Goal: Information Seeking & Learning: Learn about a topic

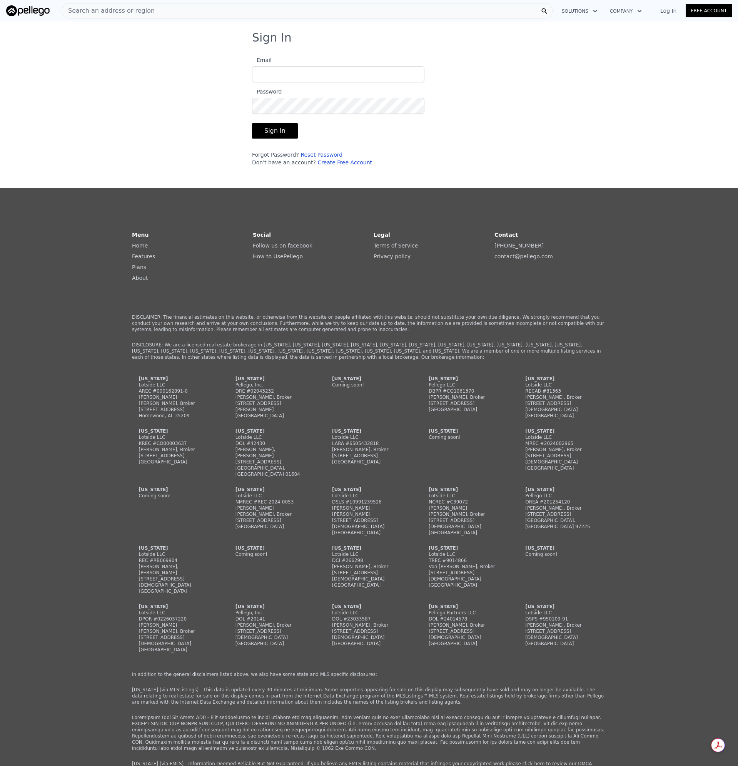
type input "agentpoco@gmail.com"
click at [275, 133] on button "Sign In" at bounding box center [275, 130] width 46 height 15
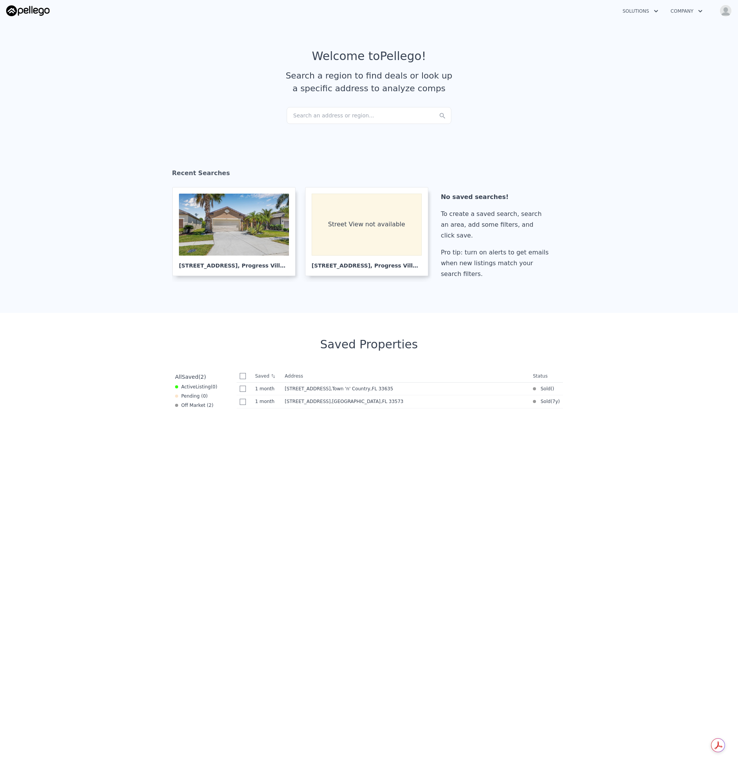
click at [344, 115] on div "Search an address or region..." at bounding box center [369, 115] width 165 height 17
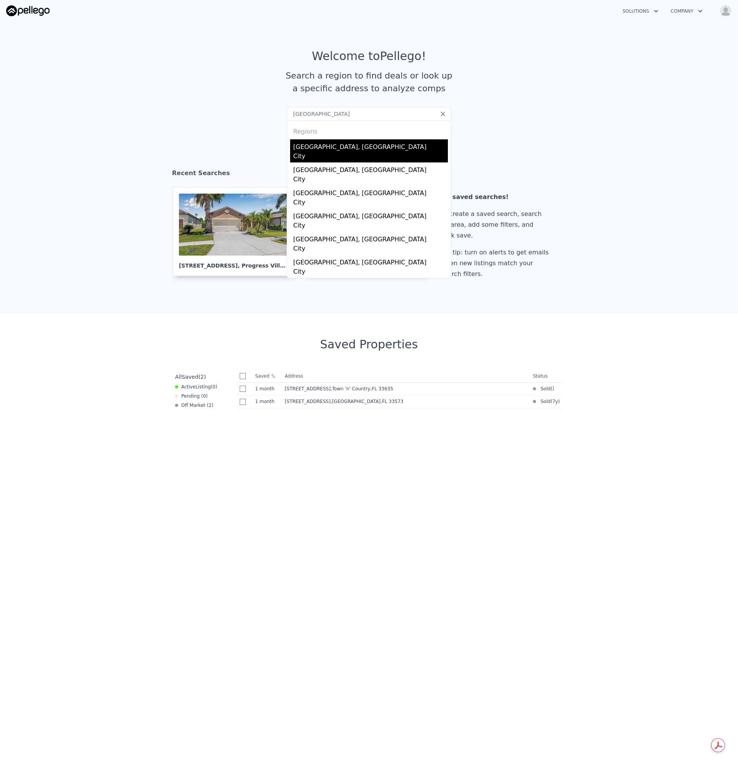
type input "Brooksville"
click at [335, 154] on div "City" at bounding box center [370, 157] width 155 height 11
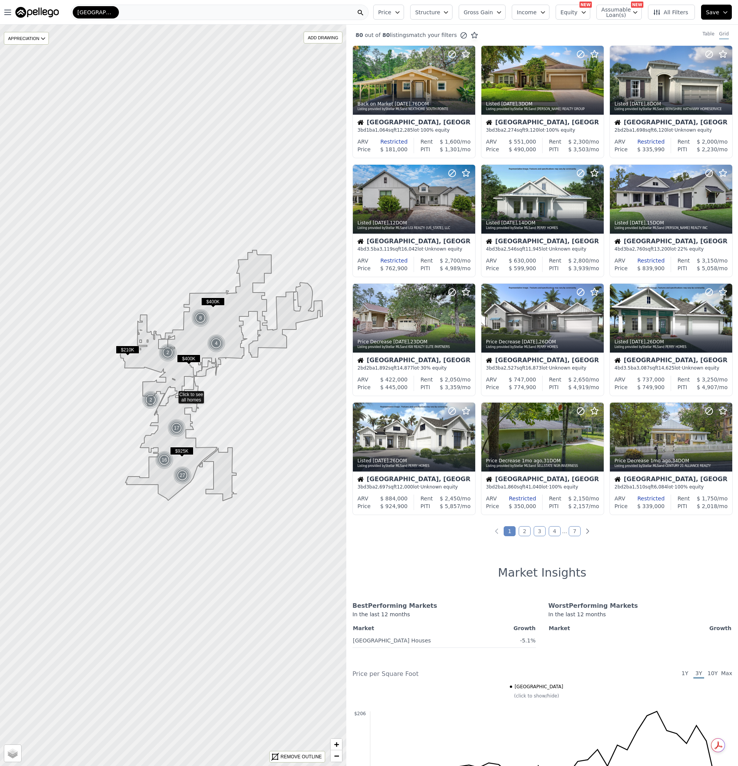
click at [587, 12] on icon "button" at bounding box center [584, 12] width 6 height 6
click at [626, 14] on span "Assumable Loan(s)" at bounding box center [613, 12] width 25 height 11
click at [449, 13] on icon "button" at bounding box center [446, 12] width 6 height 6
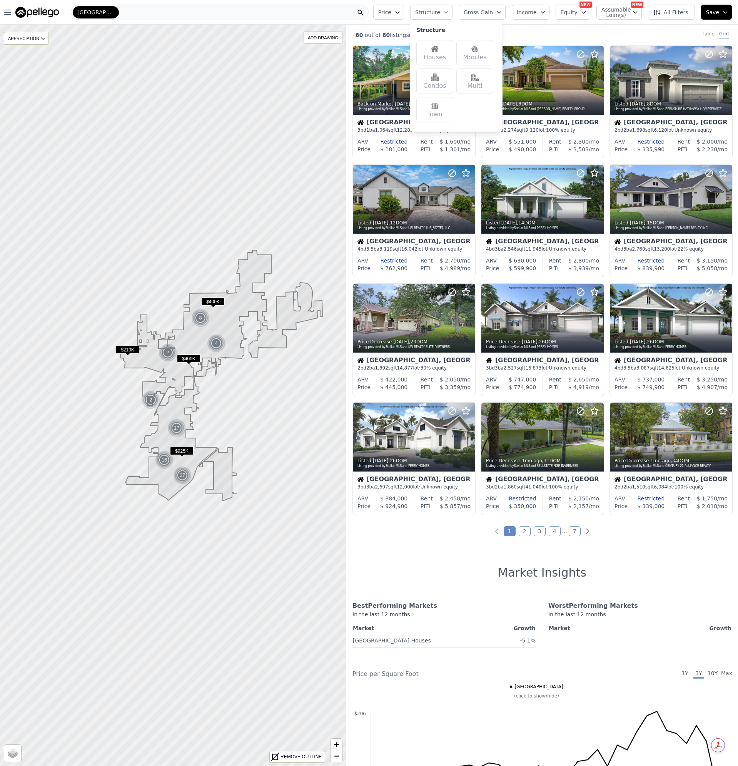
click at [439, 51] on img at bounding box center [435, 49] width 8 height 8
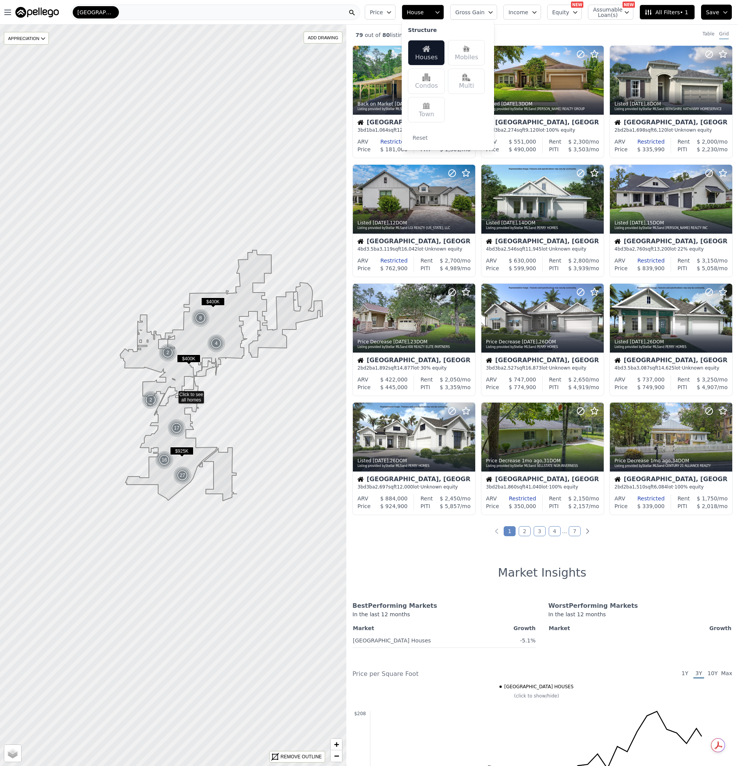
click at [430, 79] on img at bounding box center [426, 77] width 8 height 8
click at [395, 8] on button "Price" at bounding box center [380, 12] width 31 height 15
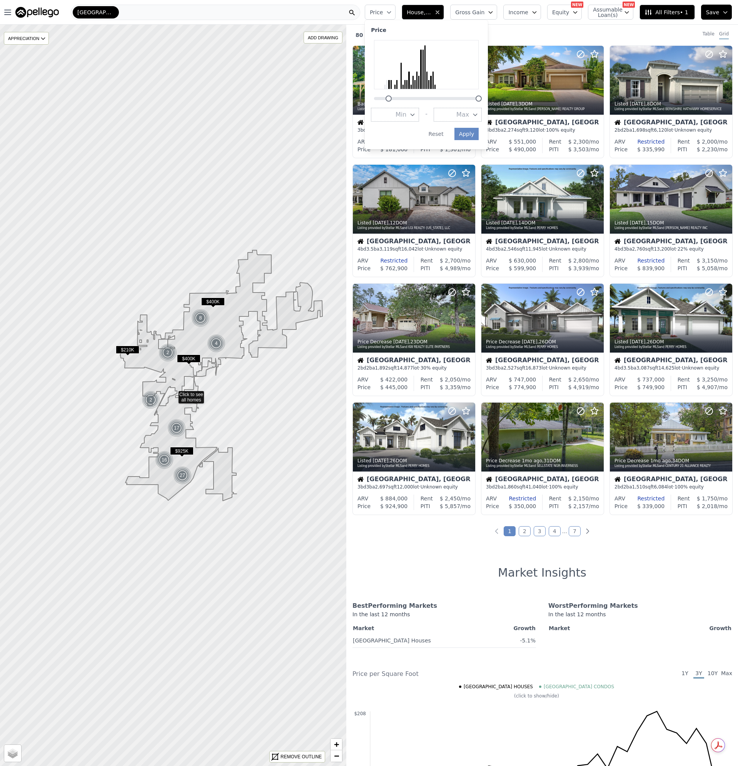
drag, startPoint x: 386, startPoint y: 99, endPoint x: 400, endPoint y: 99, distance: 13.8
click at [392, 99] on div at bounding box center [388, 98] width 6 height 6
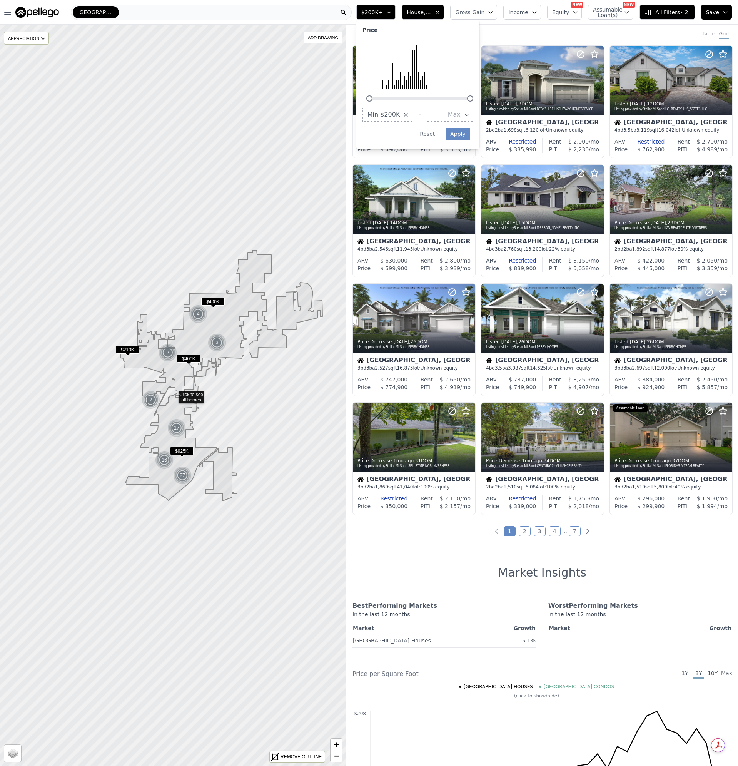
drag, startPoint x: 393, startPoint y: 99, endPoint x: 383, endPoint y: 99, distance: 10.0
click at [372, 99] on div at bounding box center [369, 98] width 6 height 6
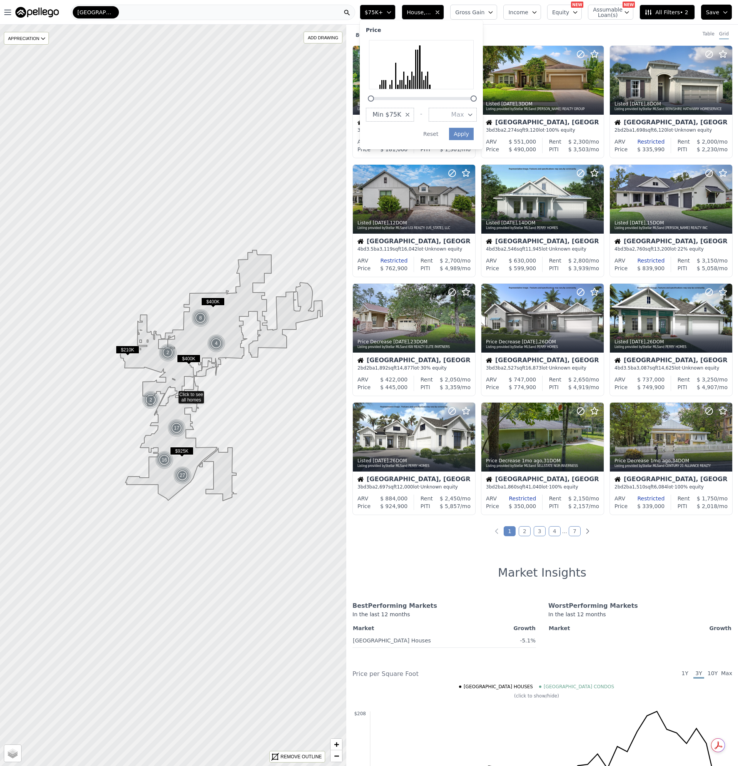
click at [374, 98] on div at bounding box center [371, 98] width 6 height 6
drag, startPoint x: 383, startPoint y: 100, endPoint x: 435, endPoint y: 95, distance: 51.8
click at [375, 99] on div "Price Min $50K - Max Apply Reset" at bounding box center [421, 84] width 123 height 129
click at [419, 111] on button "Min" at bounding box center [395, 115] width 48 height 14
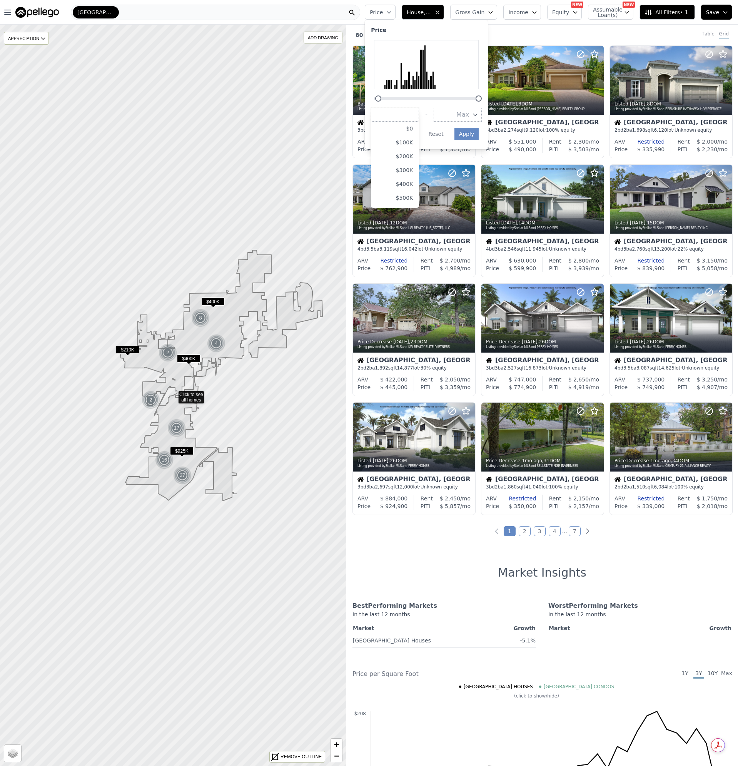
drag, startPoint x: 387, startPoint y: 96, endPoint x: 409, endPoint y: 118, distance: 31.3
click at [381, 97] on div at bounding box center [378, 98] width 6 height 6
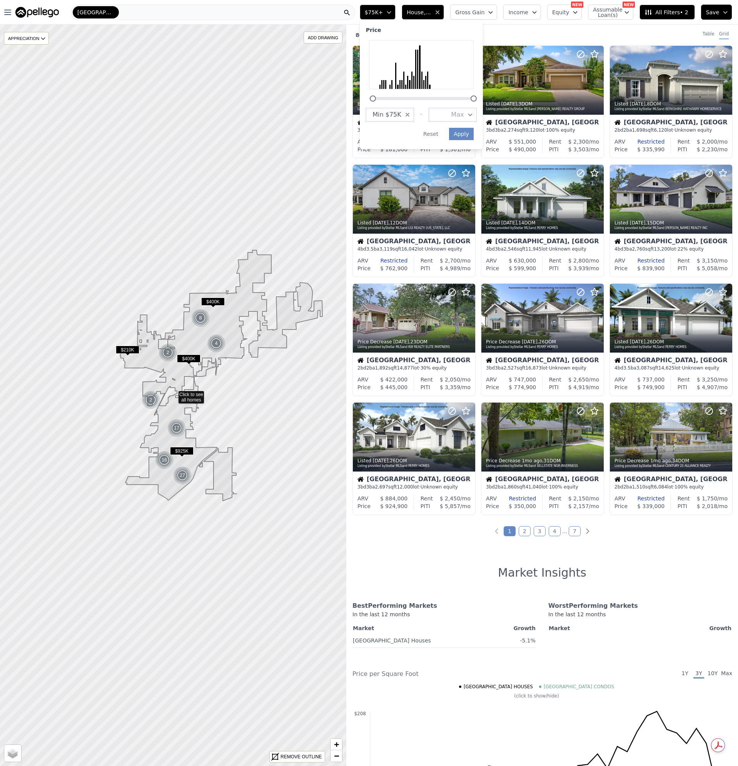
click at [401, 117] on span "Min $75K" at bounding box center [386, 114] width 29 height 9
drag, startPoint x: 409, startPoint y: 115, endPoint x: 427, endPoint y: 111, distance: 18.9
click at [435, 117] on div "Min $75K $0 $100K $200K $300K $400K $500K $600K $700K $800K $900K $1.0M $1.3M $…" at bounding box center [421, 115] width 111 height 14
type input "50000"
click at [472, 115] on icon "button" at bounding box center [469, 115] width 3 height 2
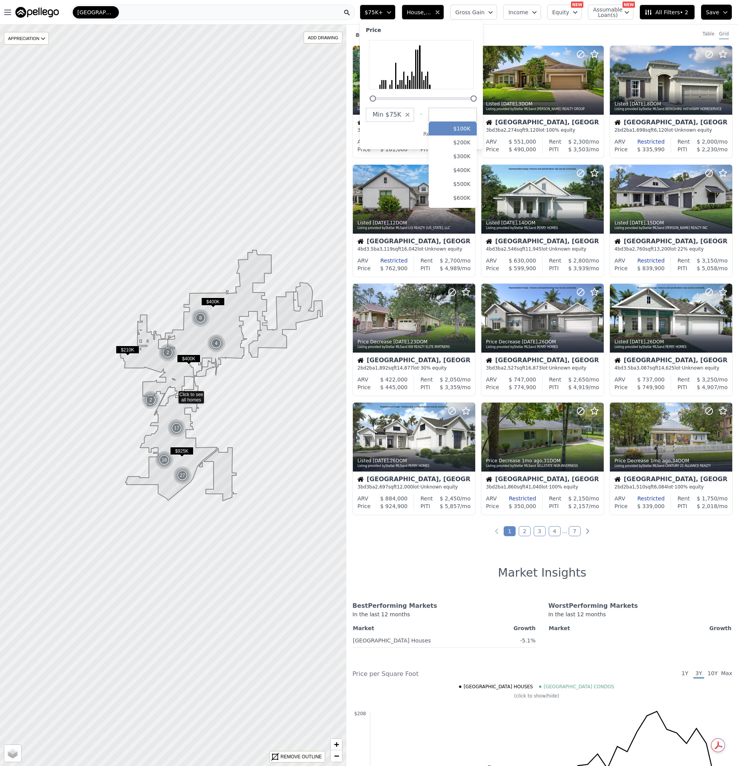
drag, startPoint x: 472, startPoint y: 132, endPoint x: 476, endPoint y: 133, distance: 4.5
click at [472, 132] on button "$100K" at bounding box center [453, 129] width 48 height 14
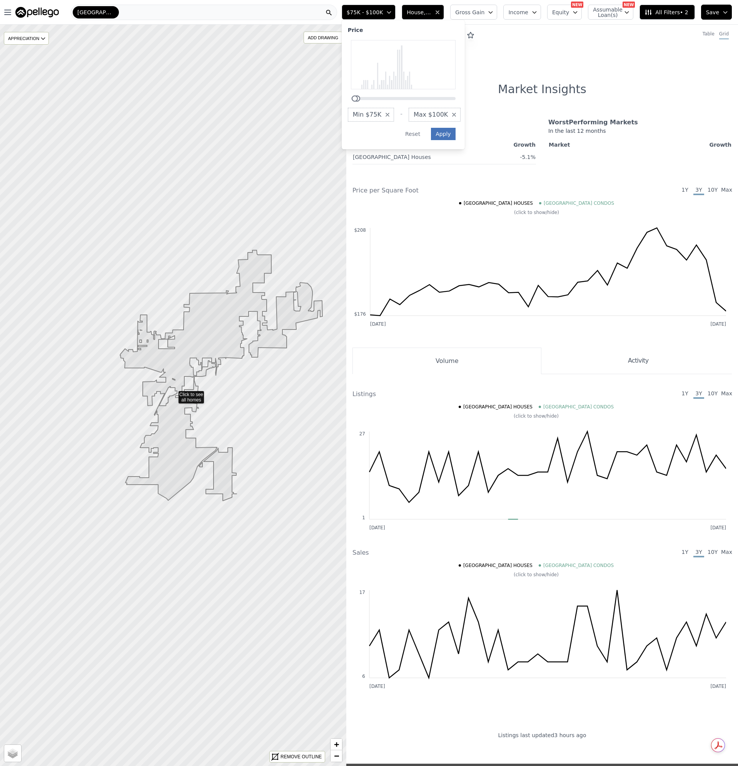
click at [455, 136] on button "Apply" at bounding box center [443, 134] width 25 height 12
click at [379, 13] on span "$75K - $100K" at bounding box center [365, 12] width 37 height 8
click at [455, 113] on icon "button" at bounding box center [453, 114] width 3 height 3
click at [459, 113] on button "Max" at bounding box center [434, 115] width 48 height 14
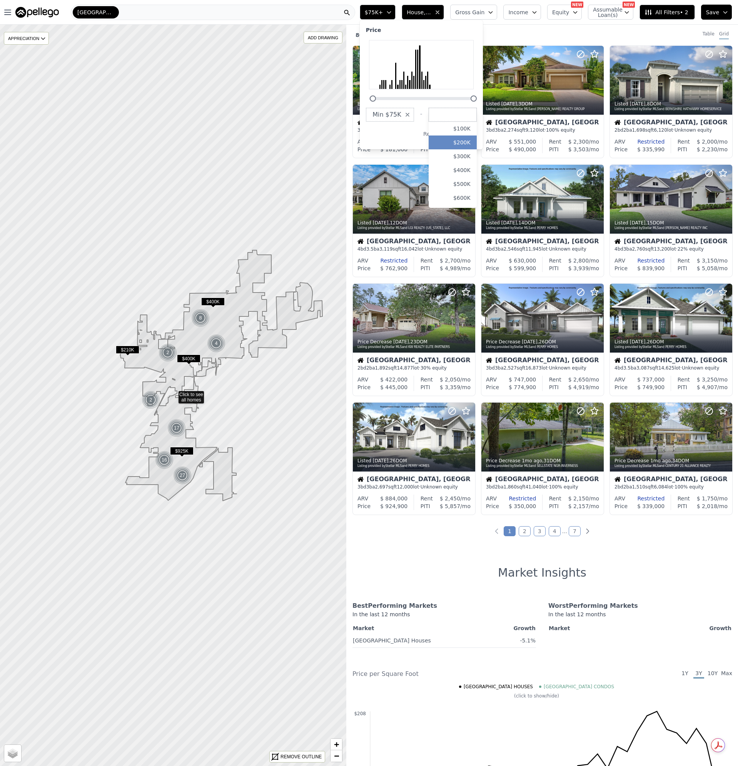
click at [468, 147] on button "$200K" at bounding box center [453, 142] width 48 height 14
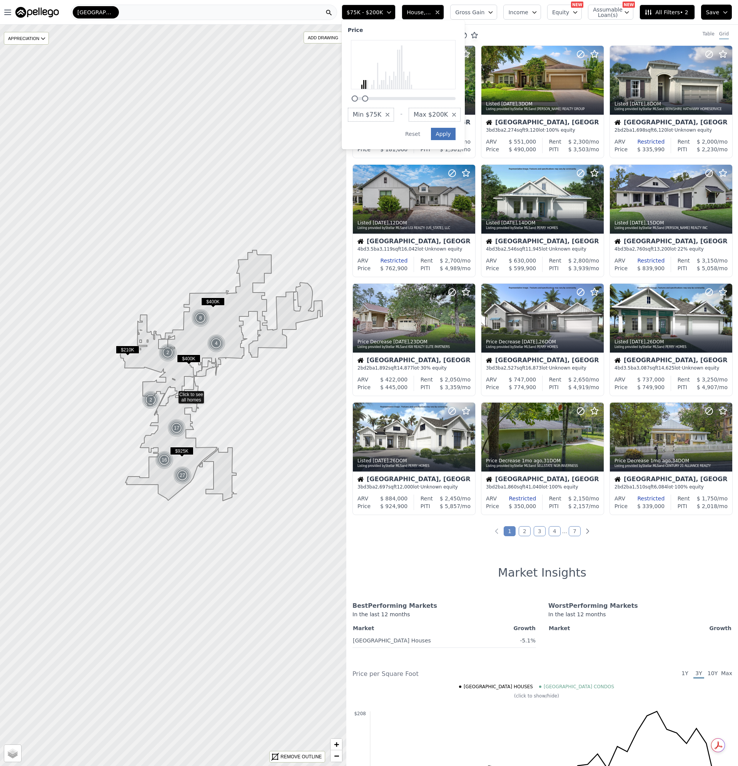
click at [455, 132] on button "Apply" at bounding box center [443, 134] width 25 height 12
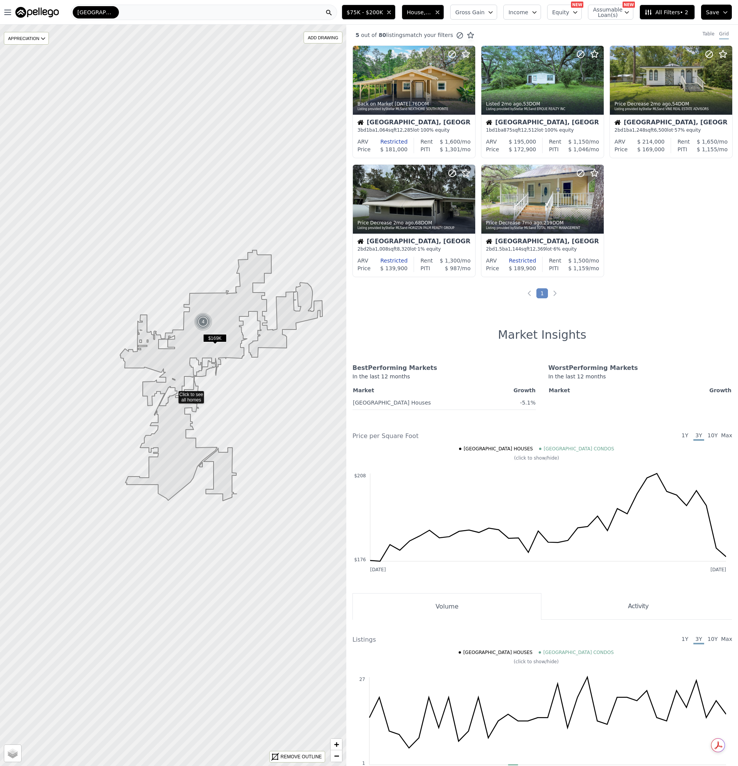
click at [494, 14] on button "Gross Gain" at bounding box center [473, 12] width 47 height 15
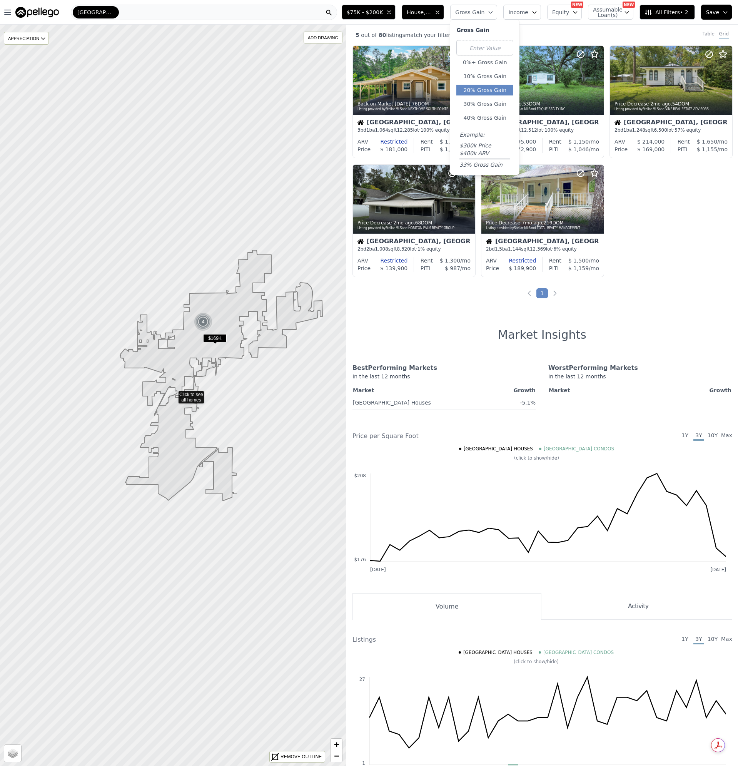
click at [488, 93] on button "20% Gross Gain" at bounding box center [484, 90] width 57 height 11
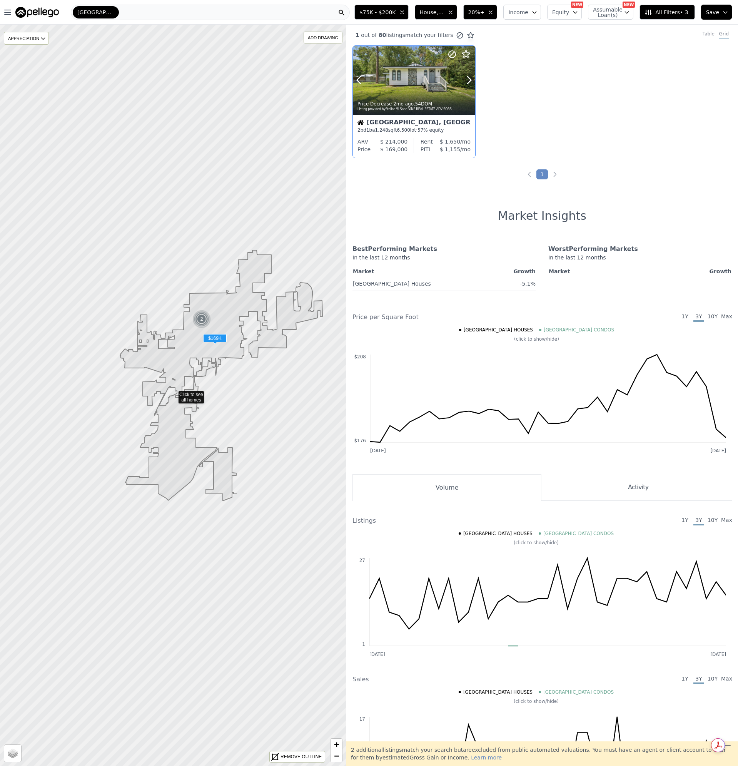
click at [402, 89] on div at bounding box center [414, 80] width 122 height 69
click at [453, 54] on icon at bounding box center [451, 54] width 9 height 9
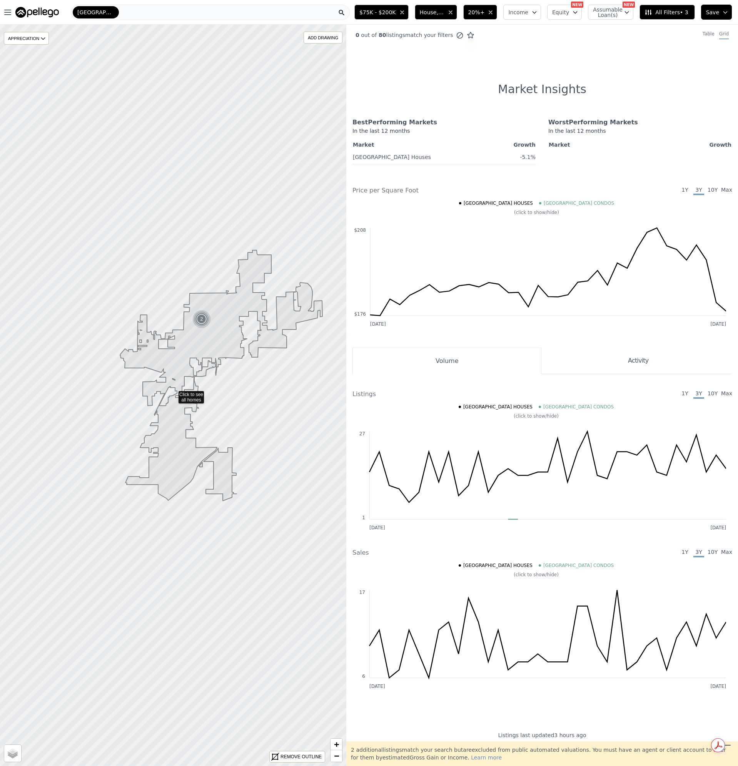
click at [456, 33] on icon at bounding box center [460, 36] width 8 height 8
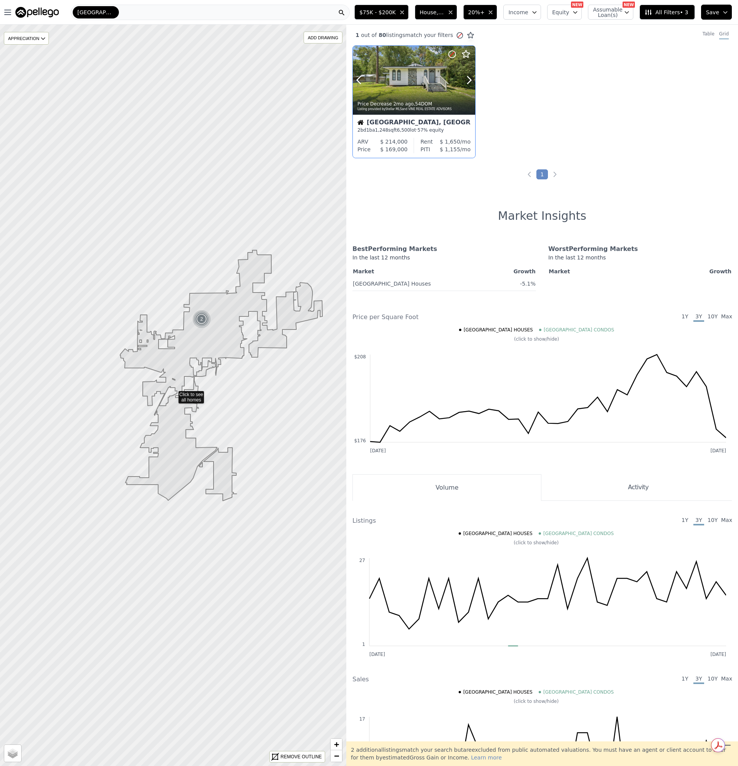
click at [424, 73] on div at bounding box center [414, 80] width 122 height 69
click at [451, 53] on icon at bounding box center [451, 54] width 9 height 9
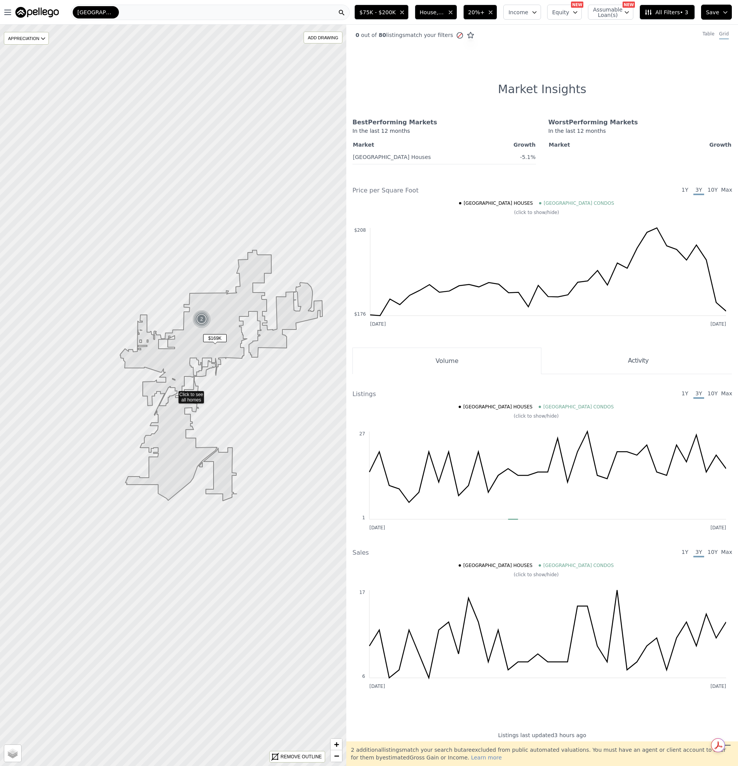
drag, startPoint x: 450, startPoint y: 36, endPoint x: 452, endPoint y: 40, distance: 4.4
click at [456, 36] on icon at bounding box center [460, 36] width 8 height 8
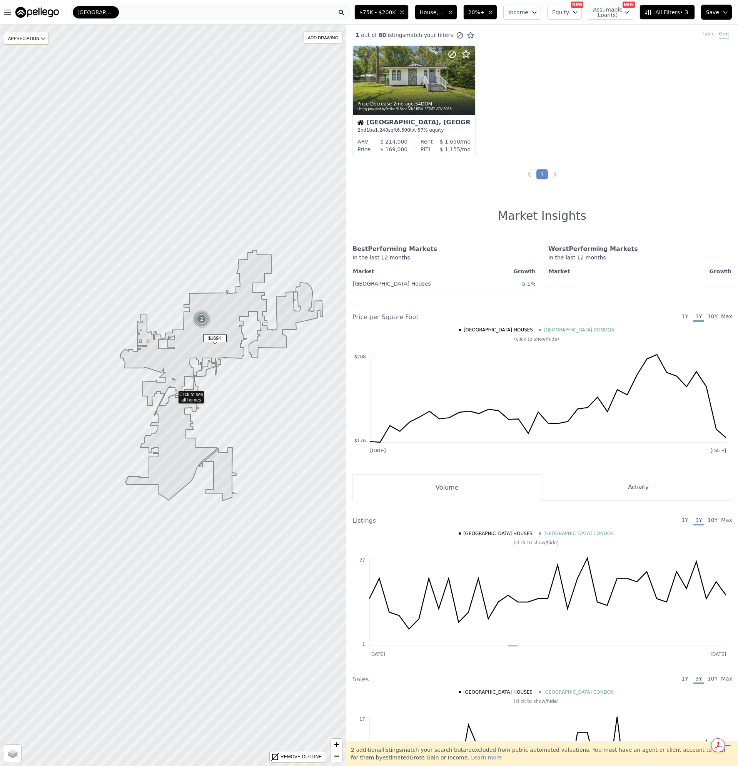
click at [562, 330] on span "Brooksville CONDOS" at bounding box center [579, 330] width 70 height 6
click at [566, 330] on span "Brooksville CONDOS" at bounding box center [579, 330] width 70 height 6
click at [549, 329] on span "Brooksville CONDOS" at bounding box center [579, 330] width 70 height 6
click at [551, 330] on span "Brooksville CONDOS" at bounding box center [579, 330] width 70 height 6
click at [502, 330] on span "Brooksville HOUSES" at bounding box center [498, 330] width 69 height 6
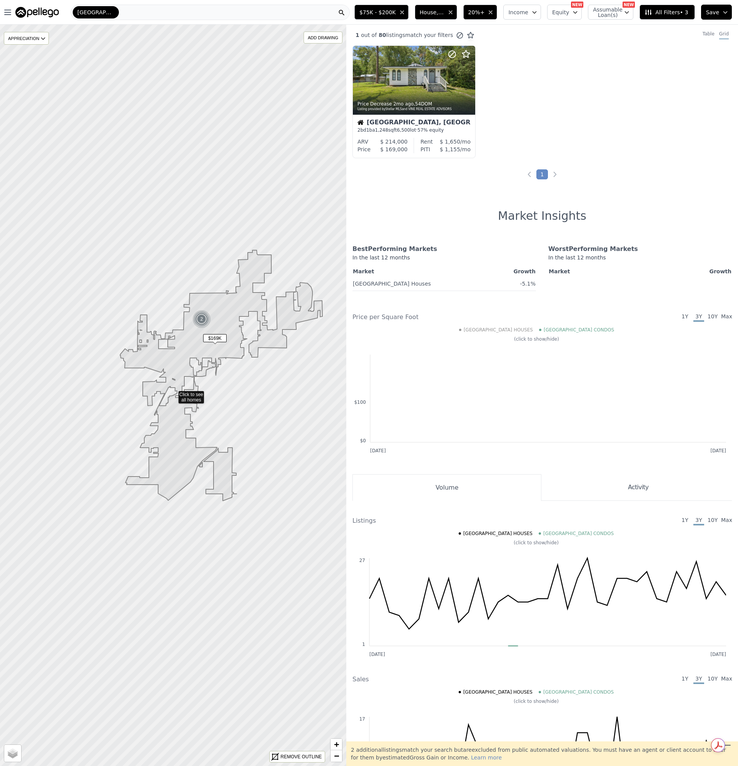
click at [502, 330] on span "Brooksville HOUSES" at bounding box center [498, 330] width 69 height 6
click at [672, 10] on span "All Filters • 3" at bounding box center [665, 12] width 43 height 8
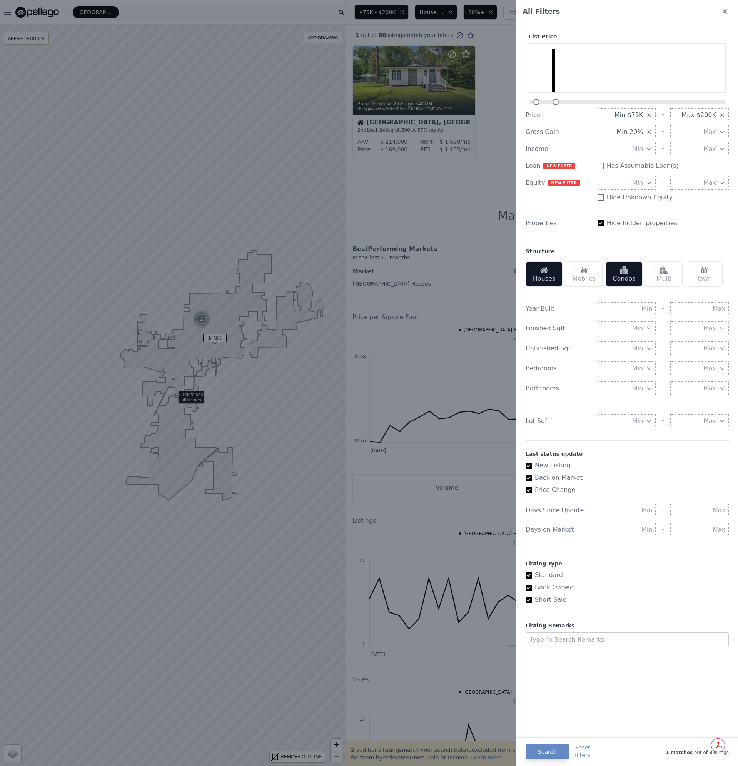
drag, startPoint x: 724, startPoint y: 11, endPoint x: 724, endPoint y: 21, distance: 10.0
click at [724, 11] on icon at bounding box center [724, 11] width 5 height 5
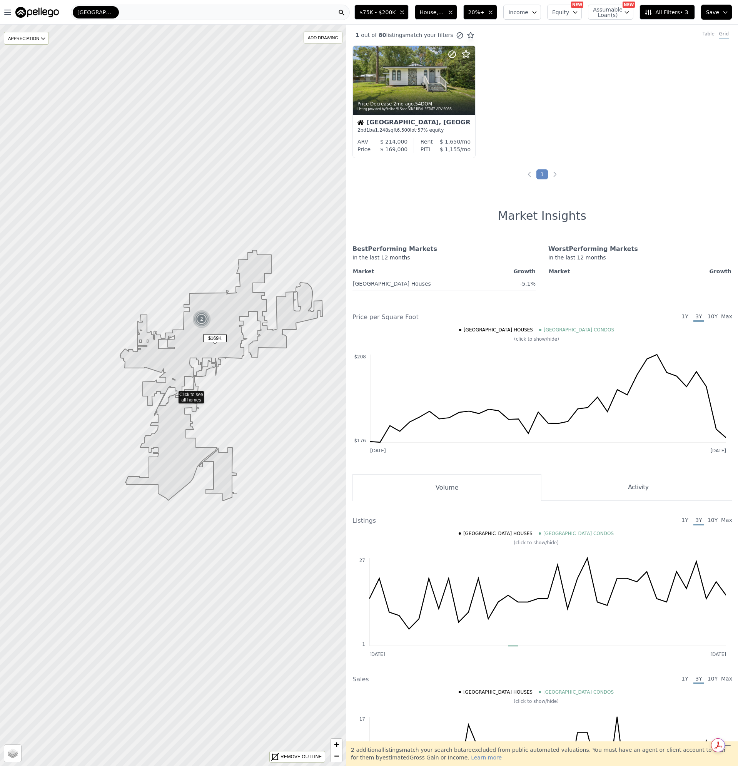
click at [405, 13] on button "$75K - $200K" at bounding box center [381, 12] width 54 height 15
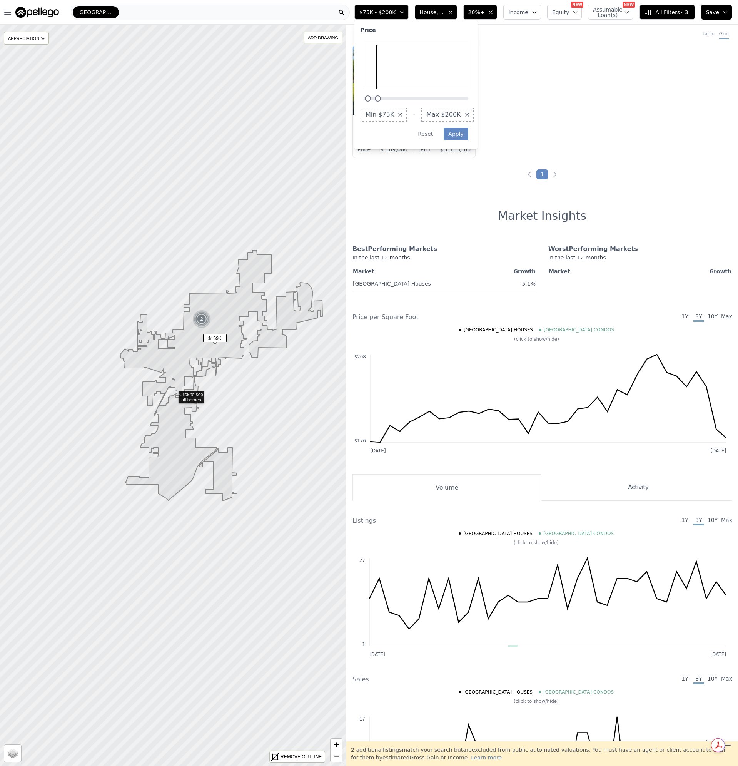
click at [485, 12] on span "20%+" at bounding box center [476, 12] width 17 height 8
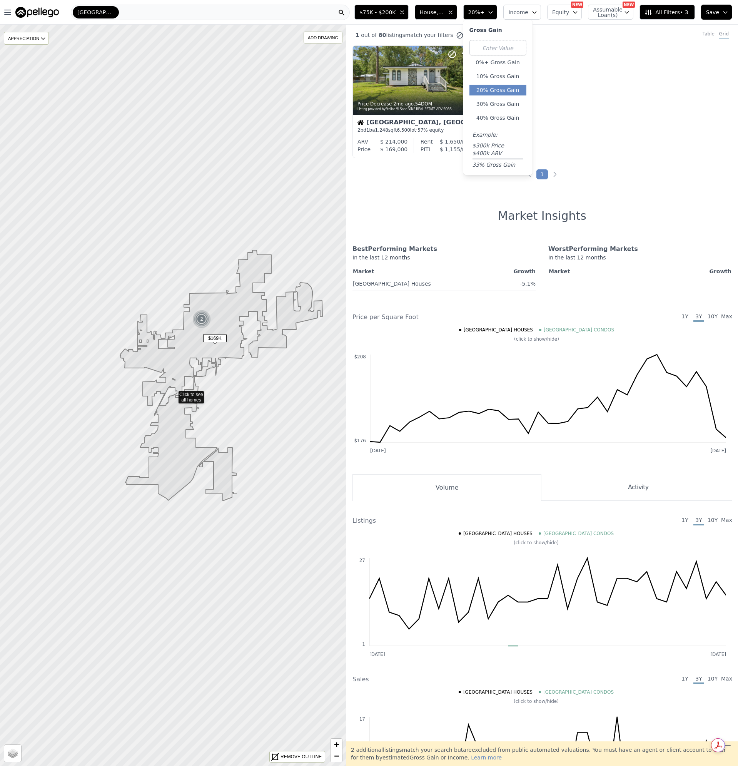
drag, startPoint x: 497, startPoint y: 79, endPoint x: 638, endPoint y: 147, distance: 156.6
click at [497, 79] on button "10% Gross Gain" at bounding box center [497, 76] width 57 height 11
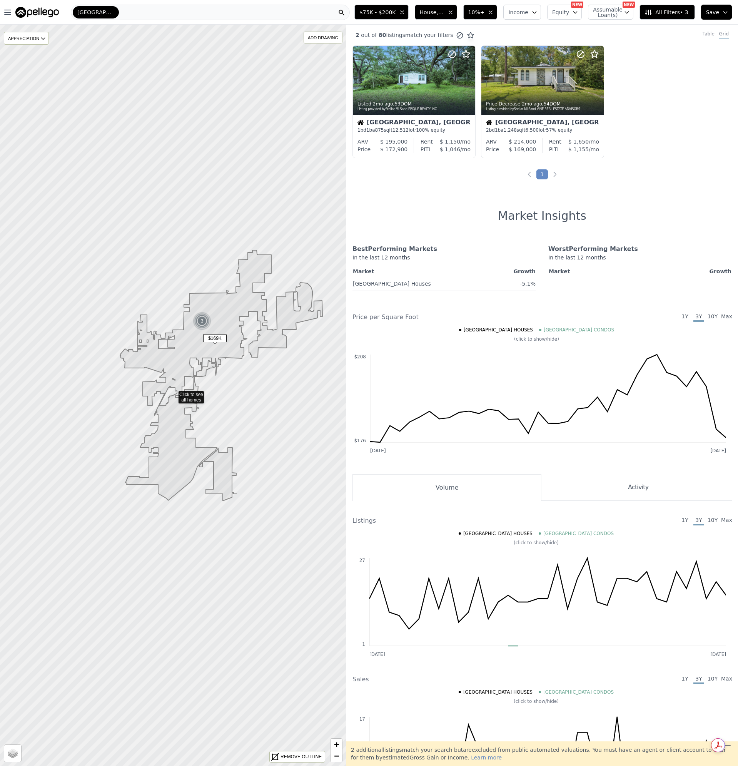
click at [483, 10] on span "10%+" at bounding box center [476, 12] width 17 height 8
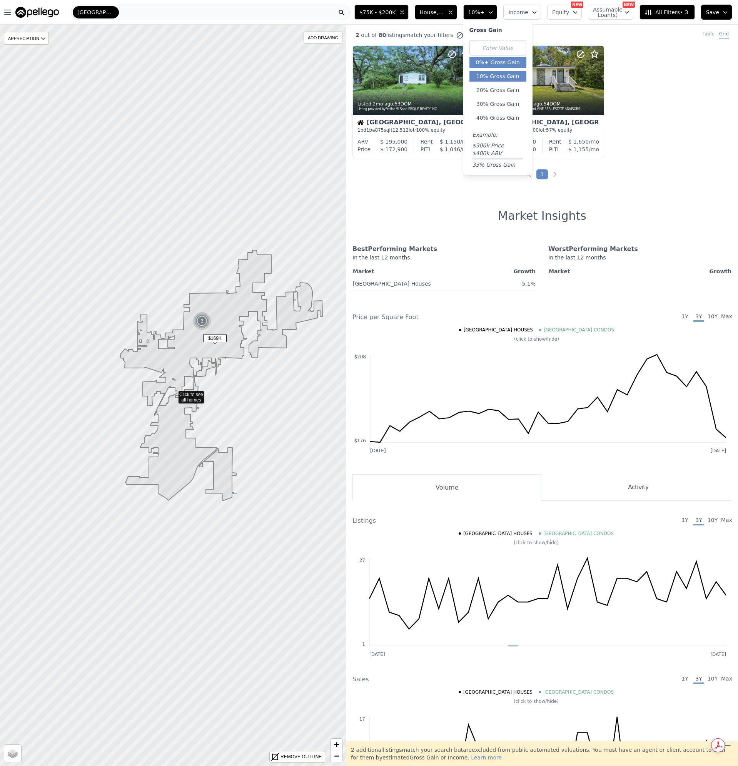
click at [498, 62] on button "0%+ Gross Gain" at bounding box center [497, 62] width 57 height 11
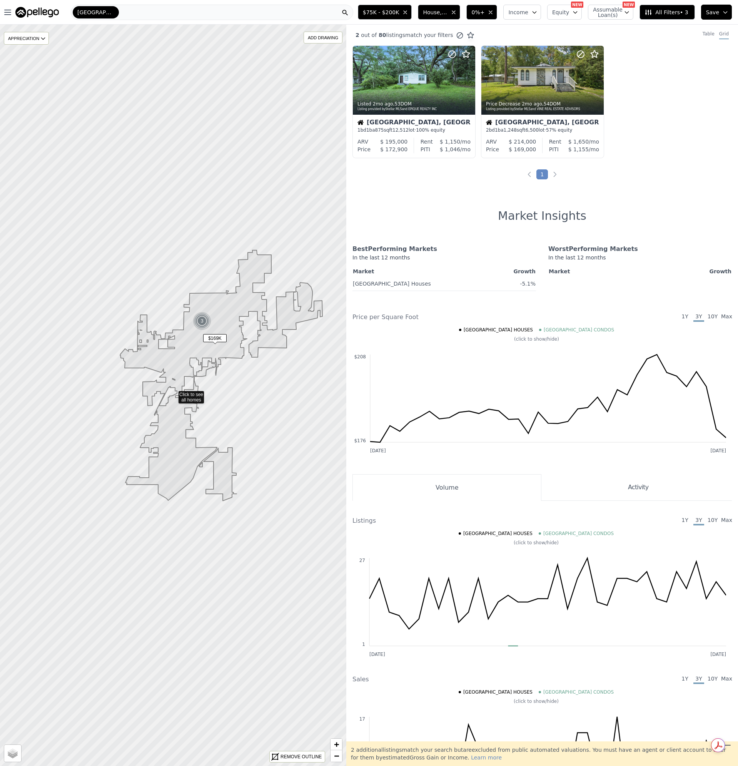
click at [494, 11] on icon "button" at bounding box center [490, 12] width 6 height 6
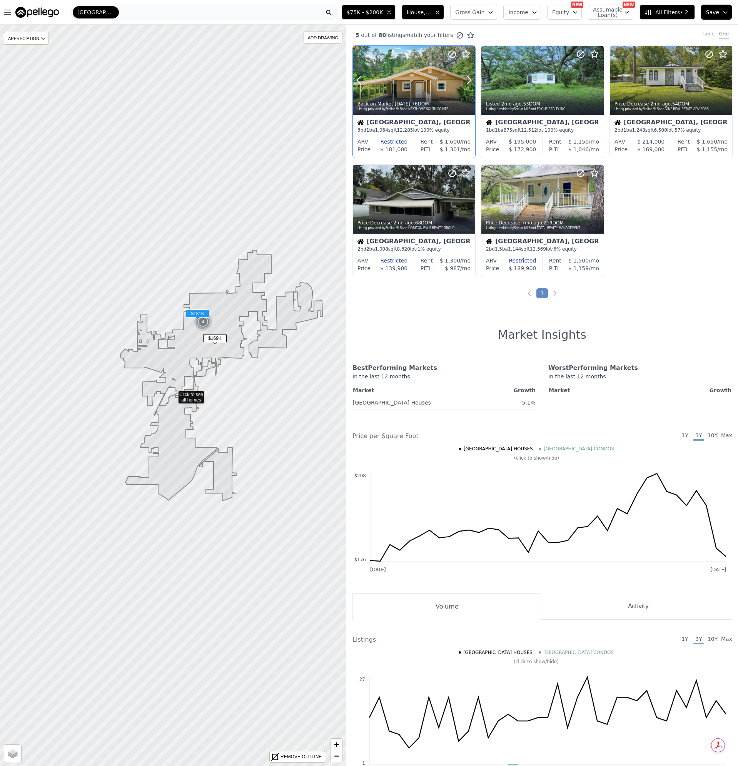
click at [411, 76] on div at bounding box center [414, 80] width 122 height 69
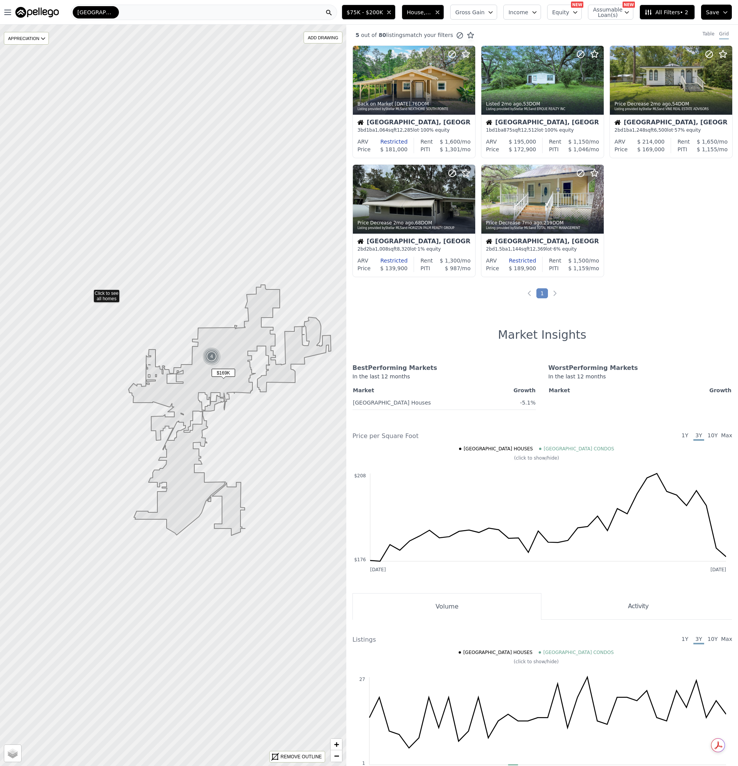
drag, startPoint x: 85, startPoint y: 283, endPoint x: 88, endPoint y: 292, distance: 9.5
drag, startPoint x: 88, startPoint y: 292, endPoint x: 160, endPoint y: 301, distance: 72.5
click at [160, 301] on icon at bounding box center [173, 394] width 418 height 891
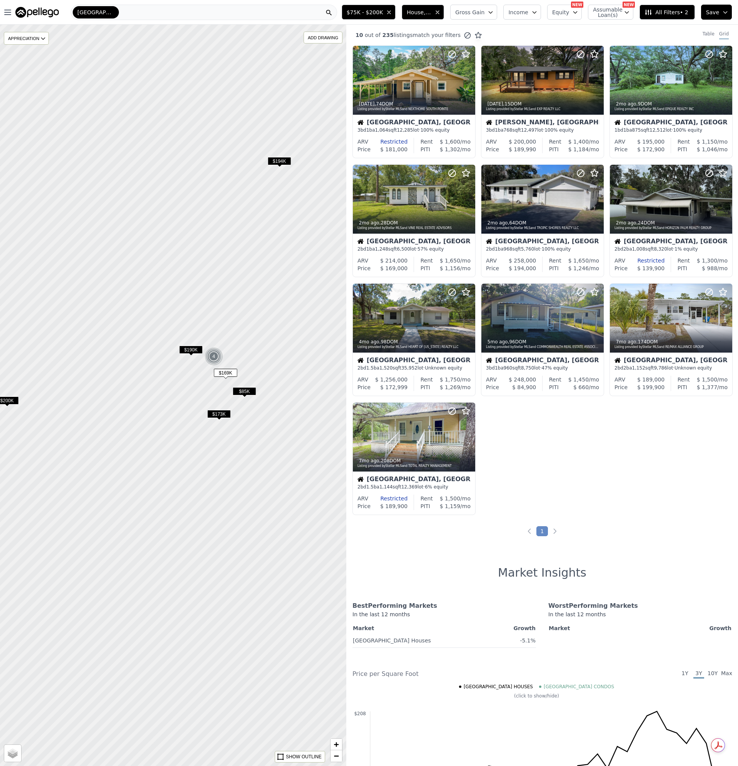
drag, startPoint x: 10, startPoint y: 400, endPoint x: 30, endPoint y: 403, distance: 20.2
click at [10, 400] on span "$200K" at bounding box center [6, 400] width 23 height 8
click at [13, 400] on span "$200K" at bounding box center [11, 400] width 23 height 8
click at [280, 163] on span "$194K" at bounding box center [283, 161] width 23 height 8
click at [249, 393] on span "$85K" at bounding box center [248, 391] width 23 height 8
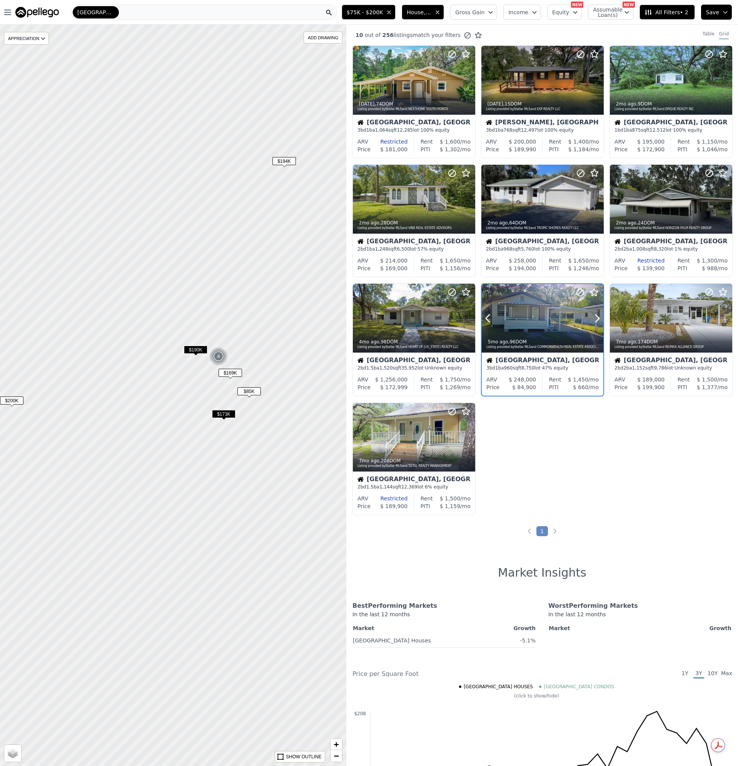
click at [521, 314] on div at bounding box center [543, 318] width 122 height 68
click at [399, 312] on div at bounding box center [414, 318] width 122 height 69
click at [98, 12] on span "Brooksville" at bounding box center [95, 12] width 37 height 8
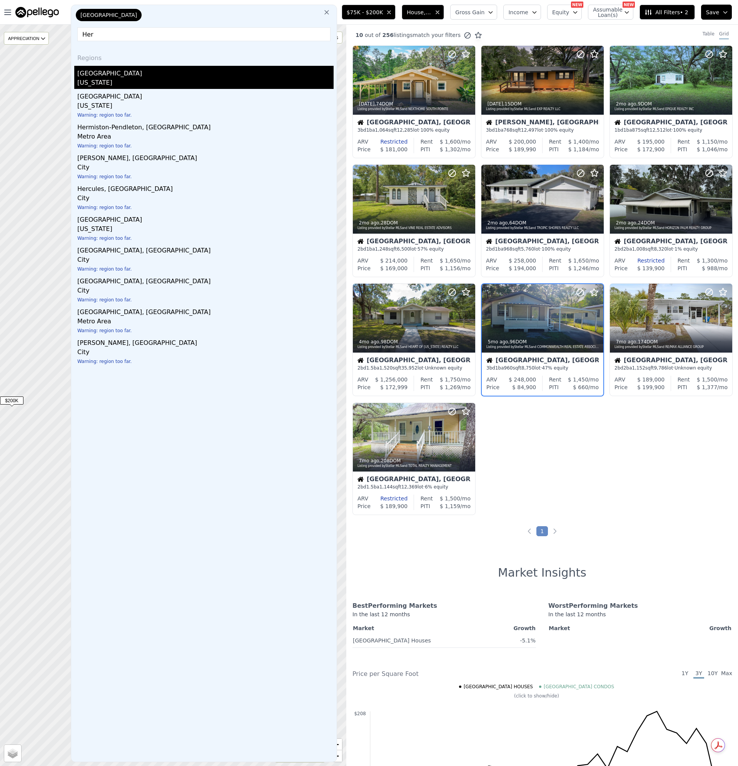
type input "Her"
click at [113, 83] on div "[US_STATE]" at bounding box center [205, 83] width 256 height 11
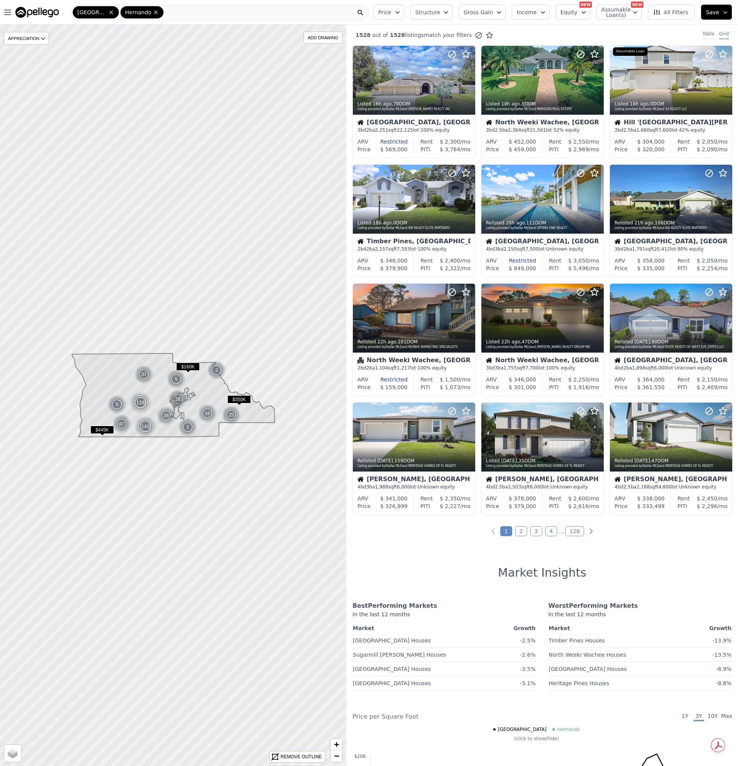
click at [704, 33] on div "Table" at bounding box center [708, 35] width 12 height 8
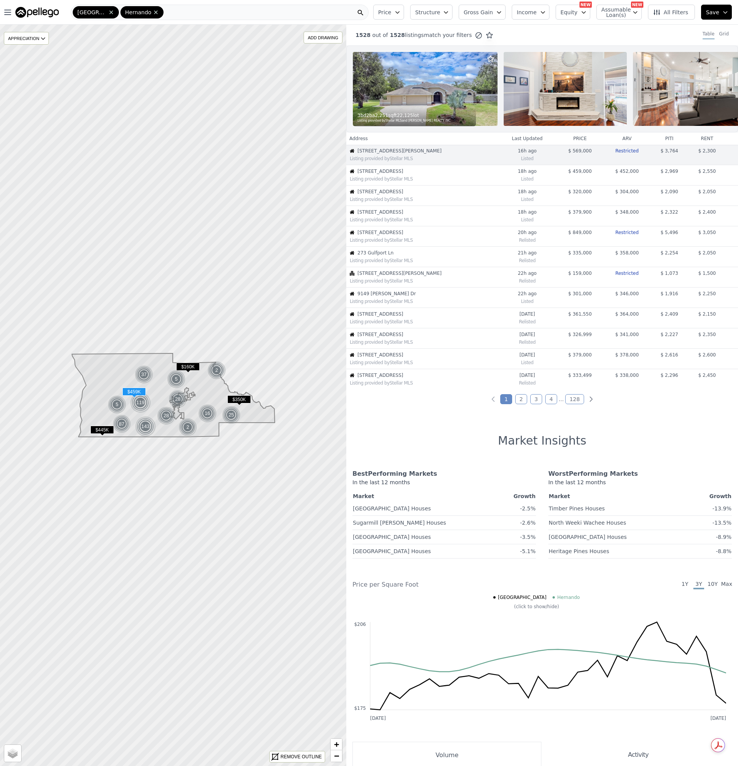
click at [416, 174] on span "10249 Feather Ridge Dr" at bounding box center [427, 171] width 140 height 6
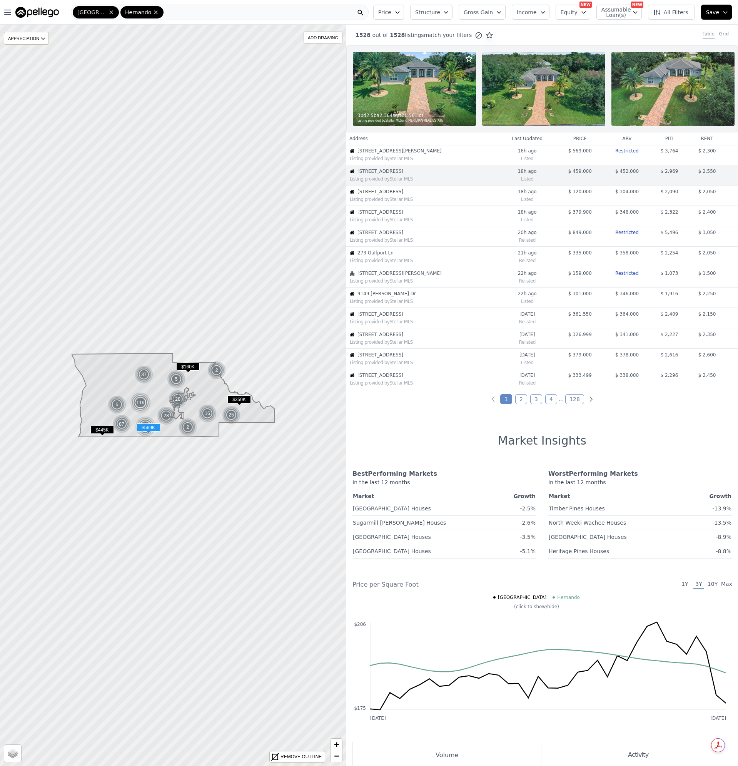
click at [422, 154] on span "382 Florian Way" at bounding box center [427, 151] width 140 height 6
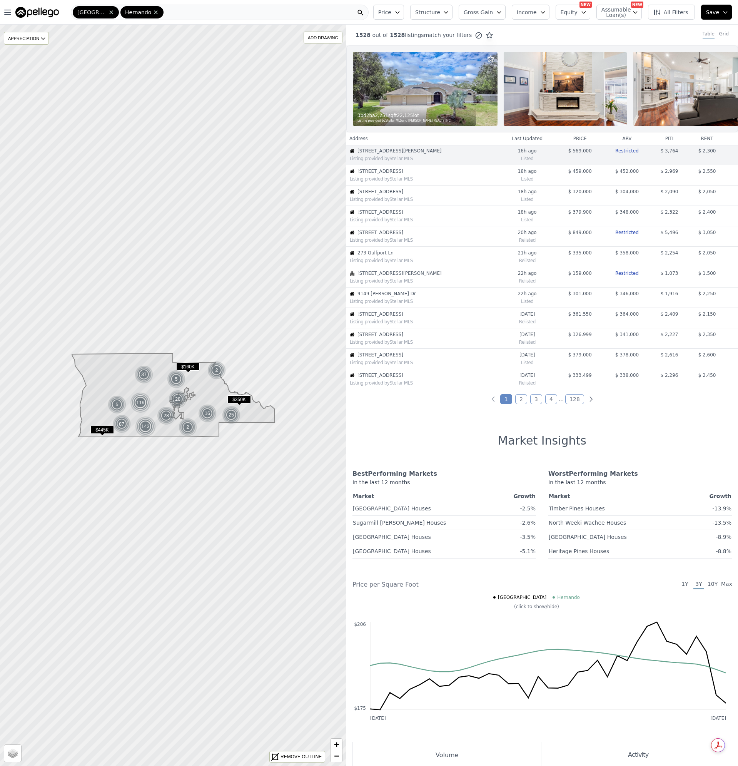
click at [676, 13] on span "All Filters" at bounding box center [670, 12] width 35 height 8
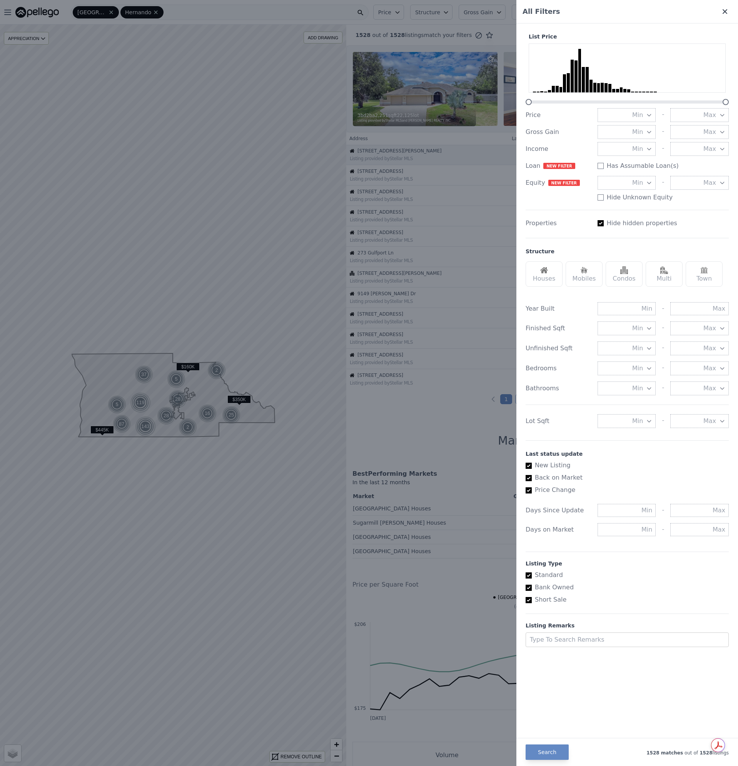
click at [722, 12] on icon at bounding box center [725, 12] width 8 height 8
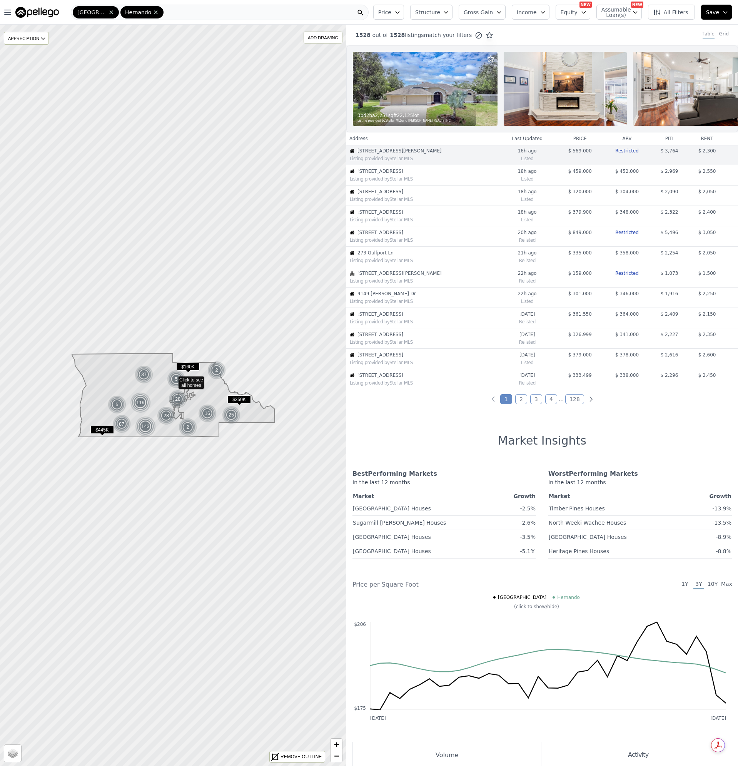
click at [391, 13] on span "Price" at bounding box center [384, 12] width 13 height 8
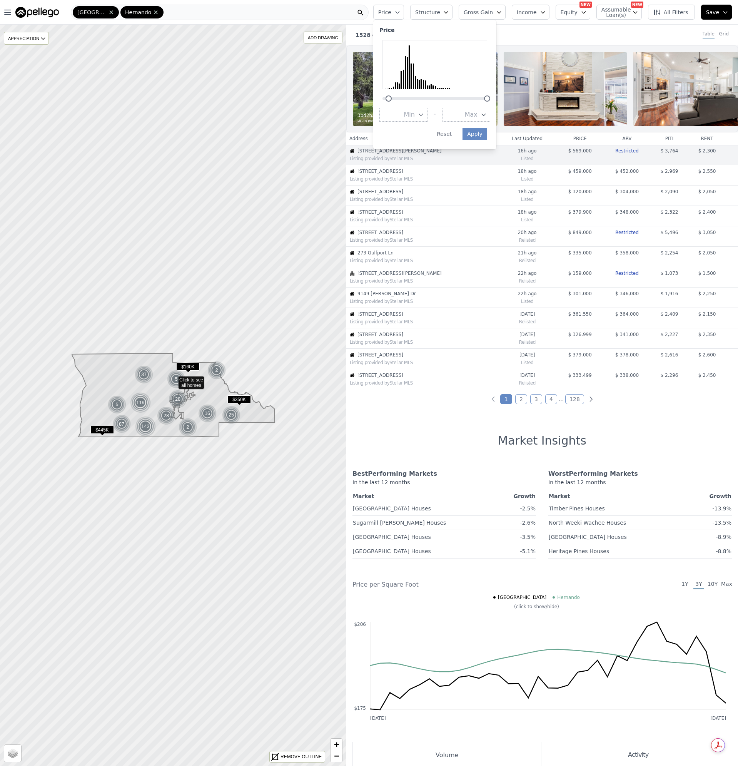
drag, startPoint x: 395, startPoint y: 100, endPoint x: 401, endPoint y: 100, distance: 5.4
click at [392, 100] on div at bounding box center [388, 98] width 6 height 6
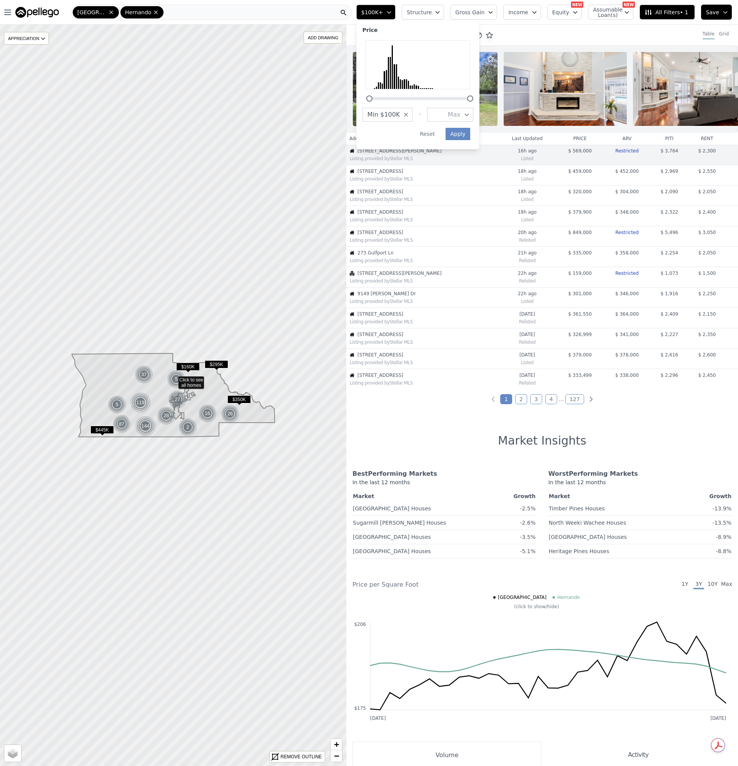
click at [372, 99] on div at bounding box center [369, 98] width 6 height 6
click at [376, 99] on div at bounding box center [373, 98] width 6 height 6
drag, startPoint x: 487, startPoint y: 97, endPoint x: 402, endPoint y: 101, distance: 84.4
click at [392, 101] on div at bounding box center [389, 98] width 6 height 6
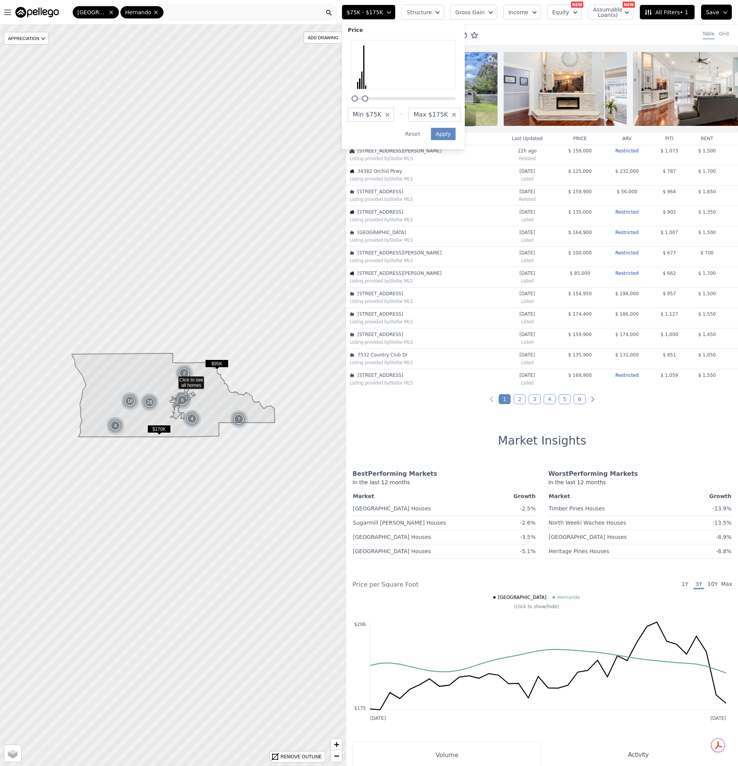
drag, startPoint x: 387, startPoint y: 99, endPoint x: 381, endPoint y: 99, distance: 6.6
click at [368, 99] on div at bounding box center [365, 98] width 6 height 6
click at [449, 138] on button "Apply" at bounding box center [443, 134] width 25 height 12
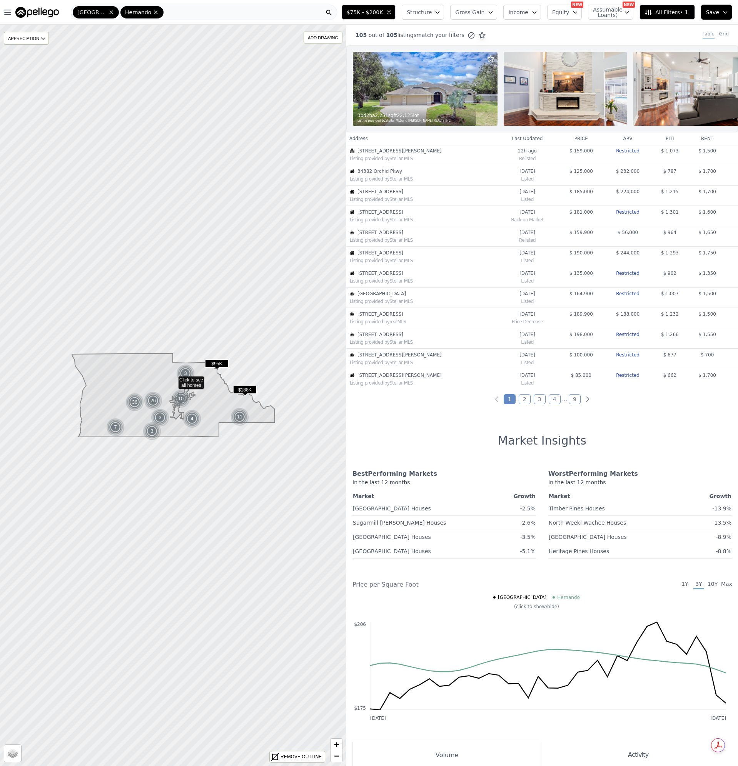
click at [719, 33] on div "Grid" at bounding box center [724, 35] width 10 height 8
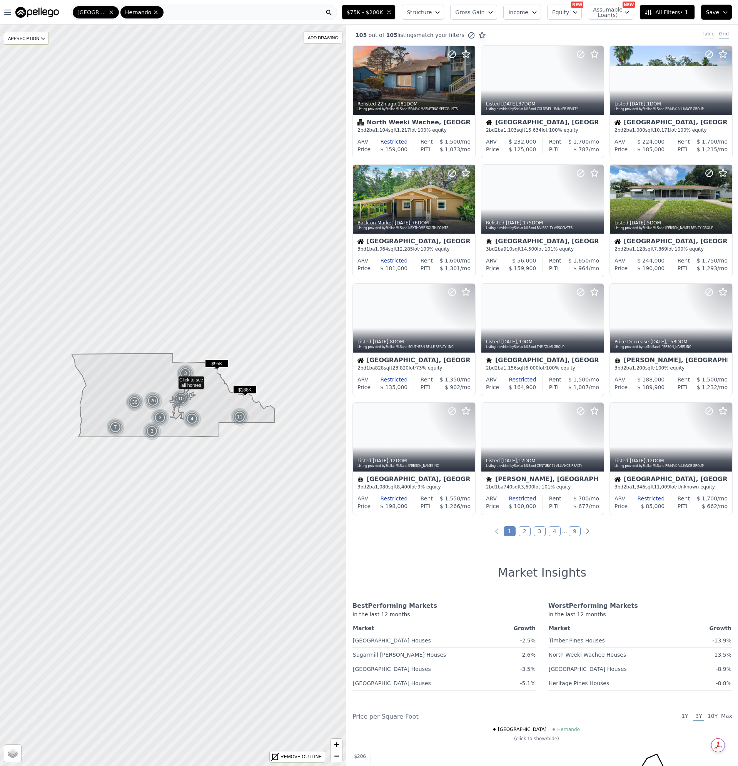
click at [705, 36] on div "Table" at bounding box center [708, 35] width 12 height 8
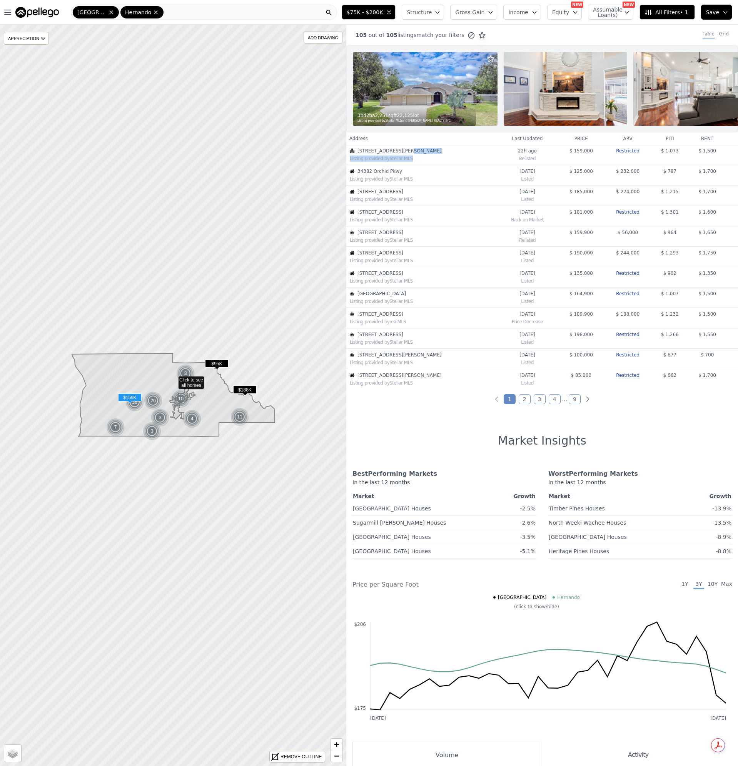
click at [414, 162] on td "7546 St Andrews Blvd Listing provided by Stellar MLS" at bounding box center [421, 155] width 150 height 20
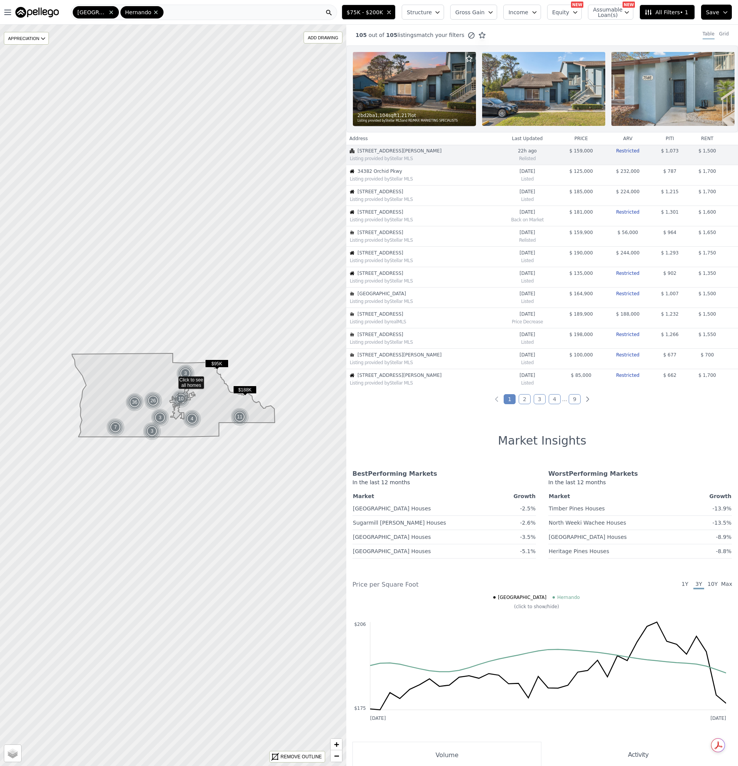
click at [558, 145] on th "price" at bounding box center [581, 138] width 47 height 12
drag, startPoint x: 717, startPoint y: 37, endPoint x: 714, endPoint y: 34, distance: 4.9
click at [719, 37] on div "Grid" at bounding box center [724, 35] width 10 height 8
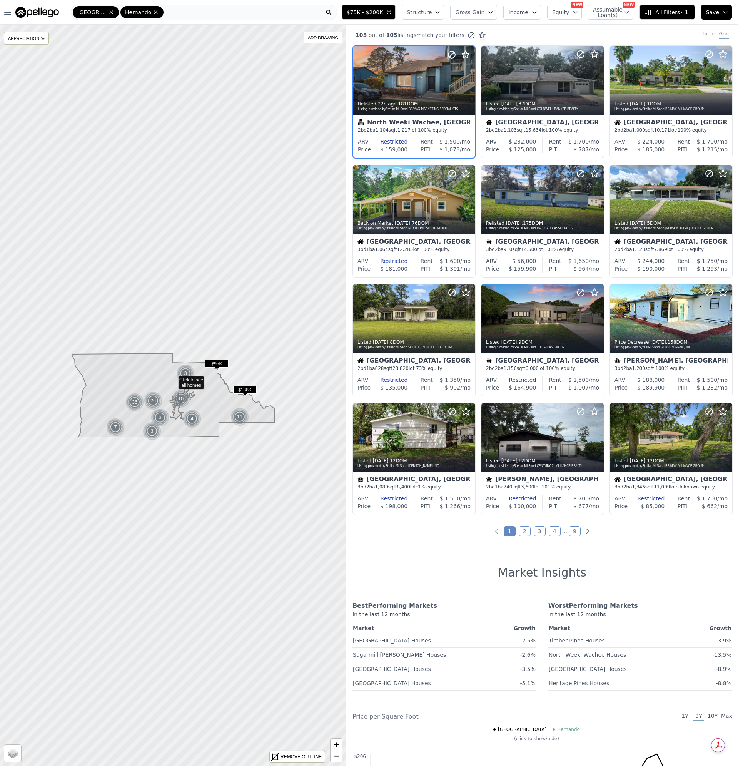
click at [663, 13] on span "All Filters • 1" at bounding box center [665, 12] width 43 height 8
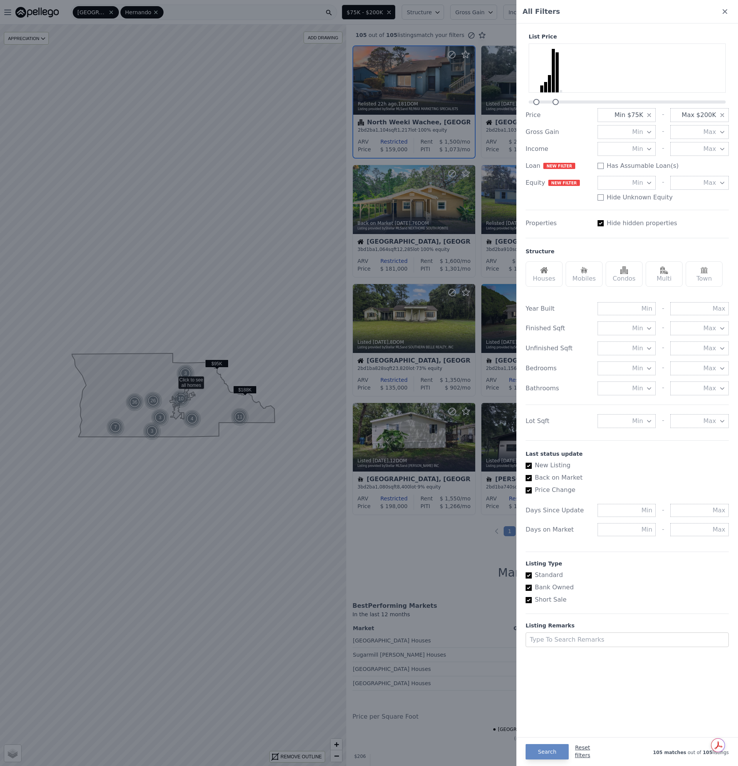
click at [580, 756] on button "Reset filters" at bounding box center [582, 750] width 15 height 15
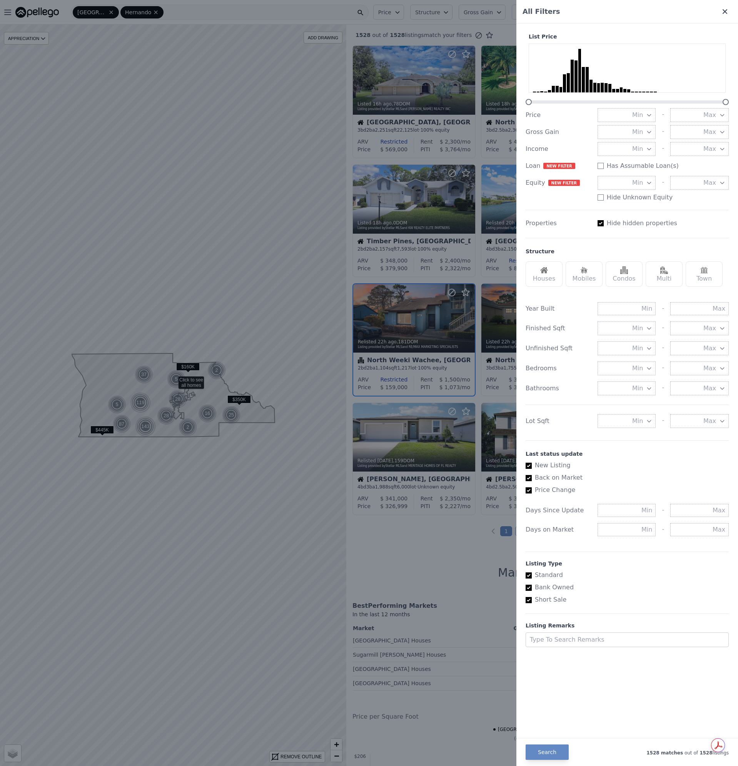
click at [726, 14] on icon at bounding box center [725, 12] width 8 height 8
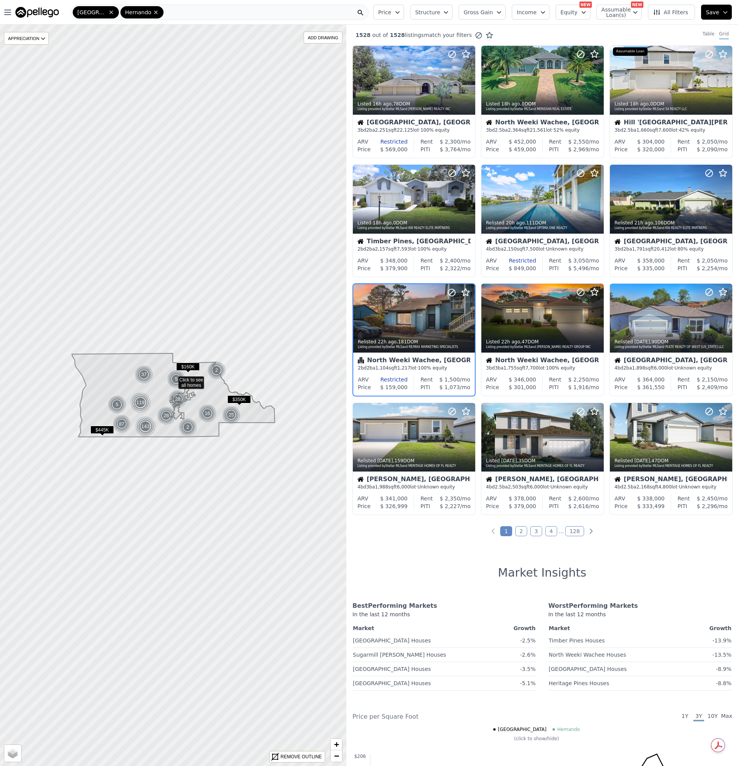
click at [391, 10] on span "Price" at bounding box center [384, 12] width 13 height 8
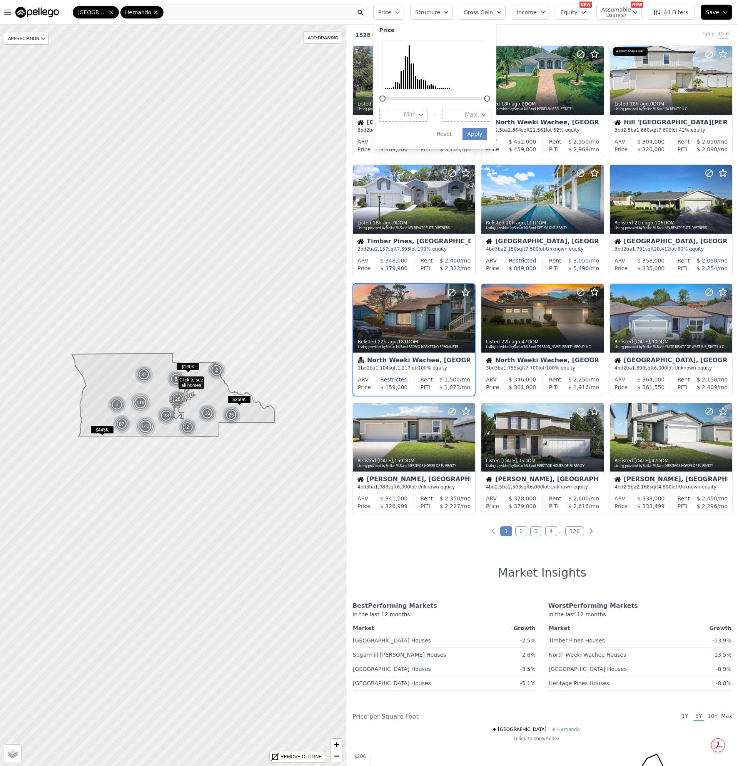
click at [485, 120] on button "Max" at bounding box center [466, 115] width 48 height 14
click at [475, 140] on button "$100K" at bounding box center [466, 142] width 48 height 14
click at [487, 130] on button "Apply" at bounding box center [474, 134] width 25 height 12
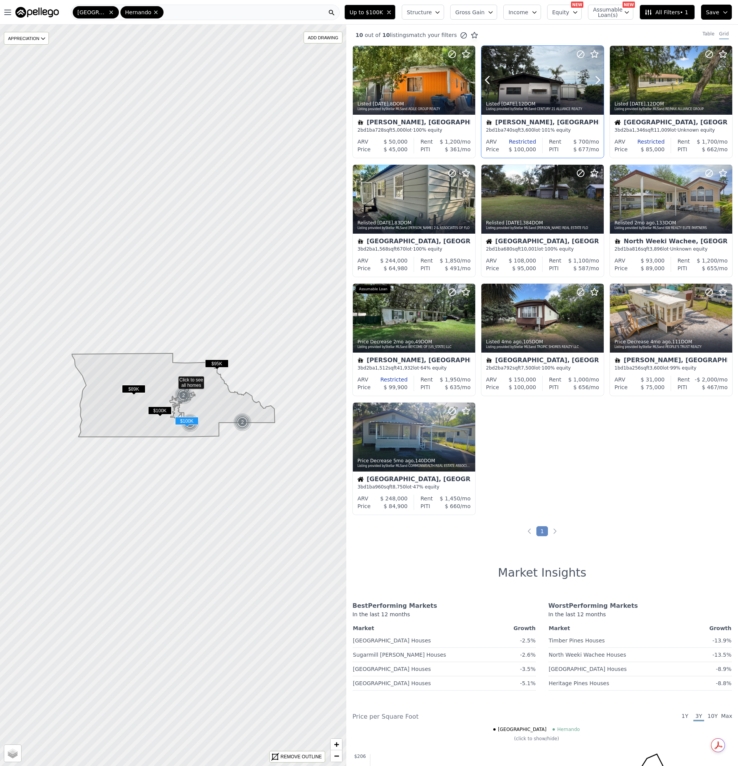
click at [539, 92] on div at bounding box center [542, 97] width 122 height 14
click at [392, 13] on icon "button" at bounding box center [389, 12] width 6 height 6
click at [391, 13] on span "Price" at bounding box center [384, 12] width 13 height 8
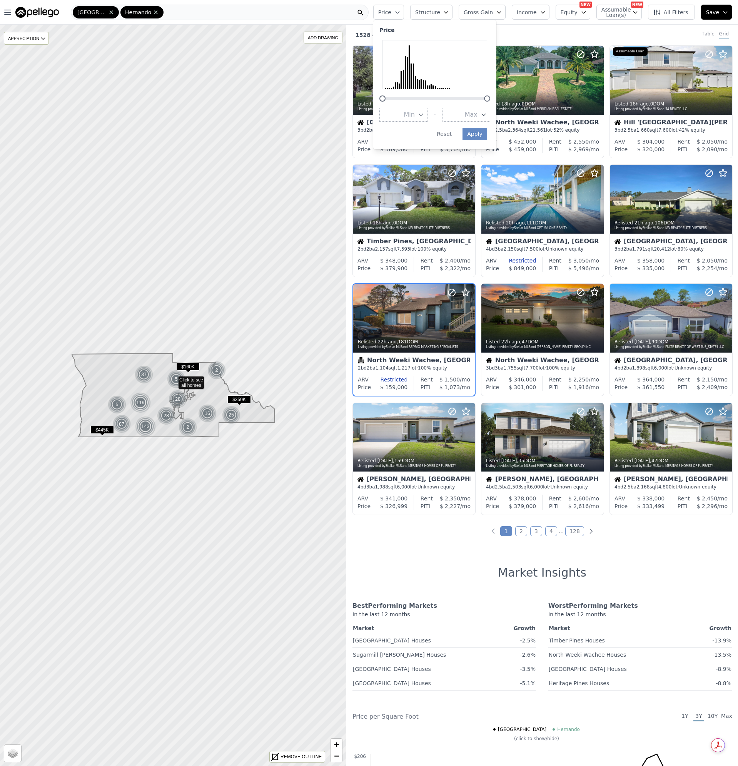
click at [477, 115] on span "Max" at bounding box center [471, 114] width 13 height 9
click at [480, 154] on button "$200K" at bounding box center [466, 156] width 48 height 14
click at [482, 137] on div "Price Min - Max $200K Apply Reset" at bounding box center [434, 84] width 123 height 129
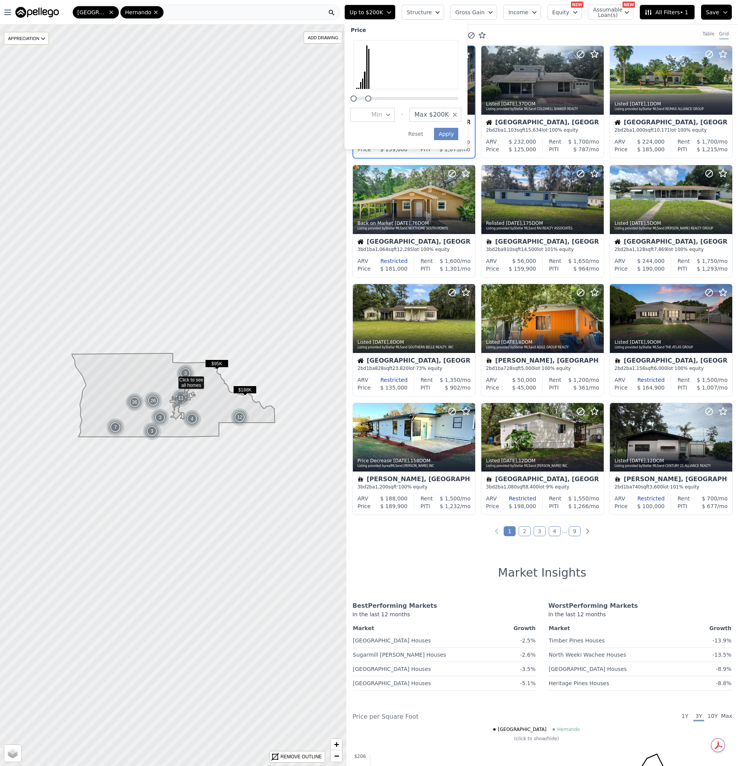
drag, startPoint x: 680, startPoint y: 547, endPoint x: 677, endPoint y: 540, distance: 6.9
click at [680, 547] on div "107 out of 107 listings match your filters Table Grid Relisted 22h ago , 181 DO…" at bounding box center [542, 408] width 392 height 766
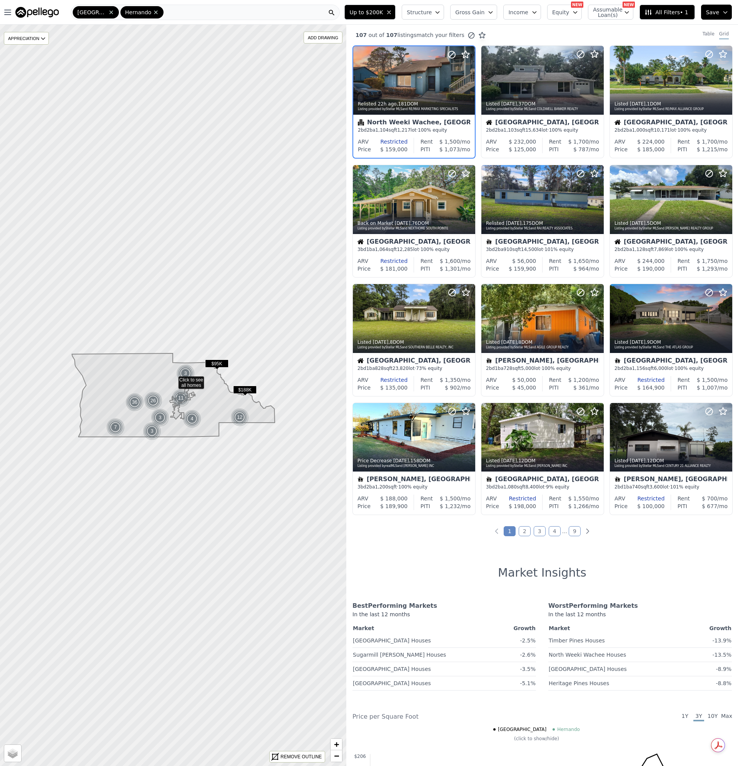
click at [522, 529] on link "2" at bounding box center [525, 531] width 12 height 10
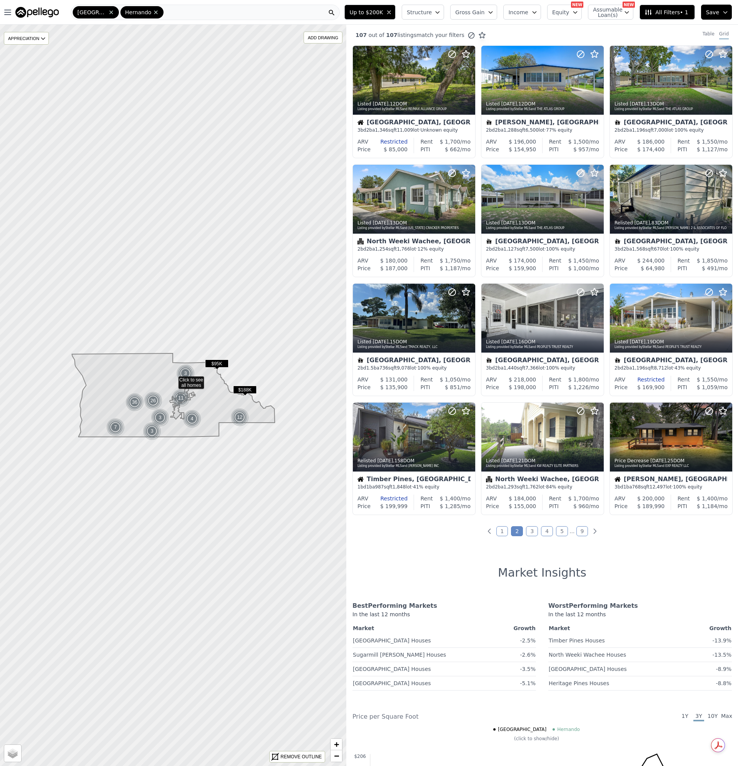
click at [529, 532] on link "3" at bounding box center [532, 531] width 12 height 10
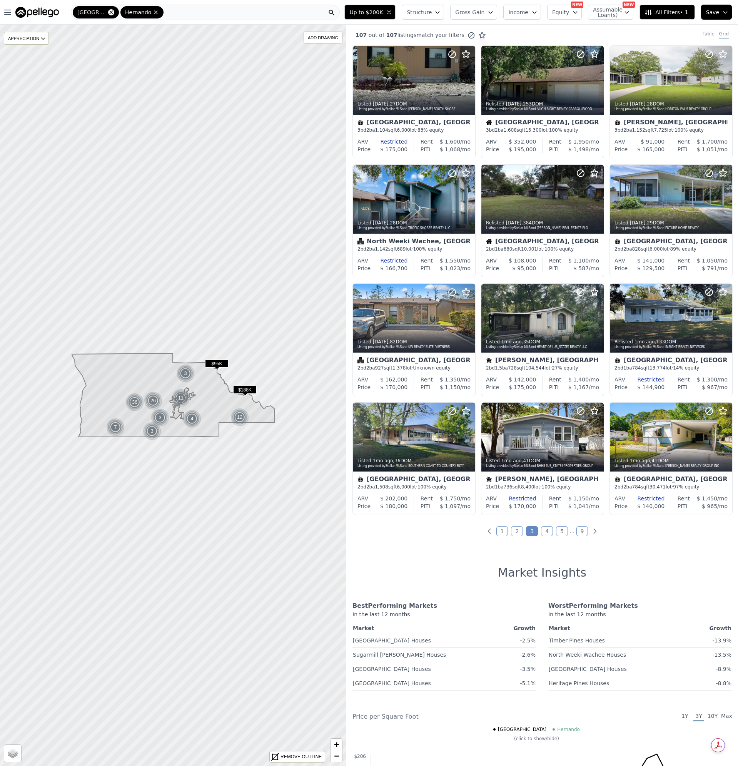
click at [108, 13] on icon at bounding box center [111, 12] width 6 height 6
click at [101, 13] on div "Hernando" at bounding box center [90, 12] width 35 height 12
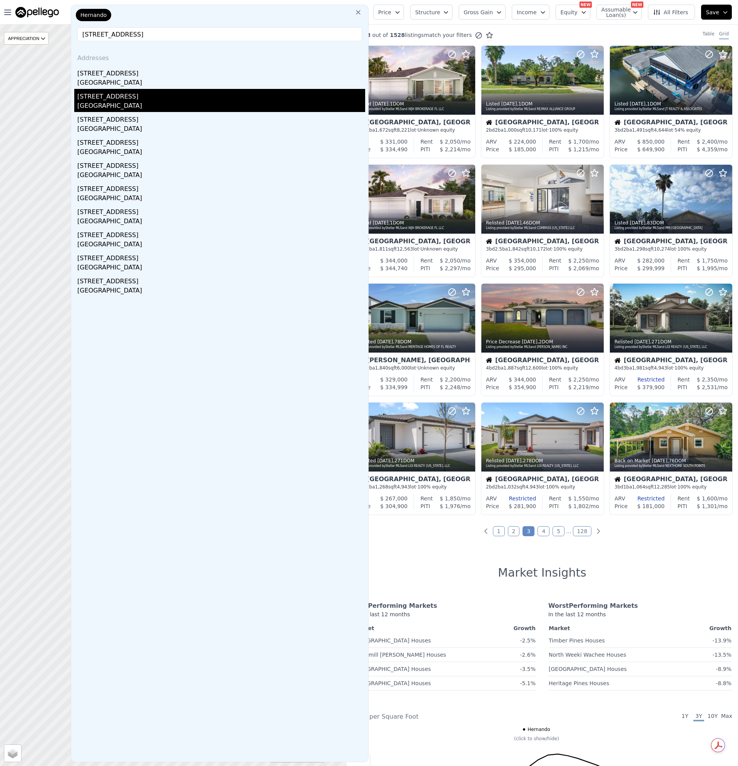
type input "9330 N Citrus Springs Blvd Citrus Springs, FL 34434"
click at [122, 106] on div "Citrus County, FL 34434" at bounding box center [221, 106] width 288 height 11
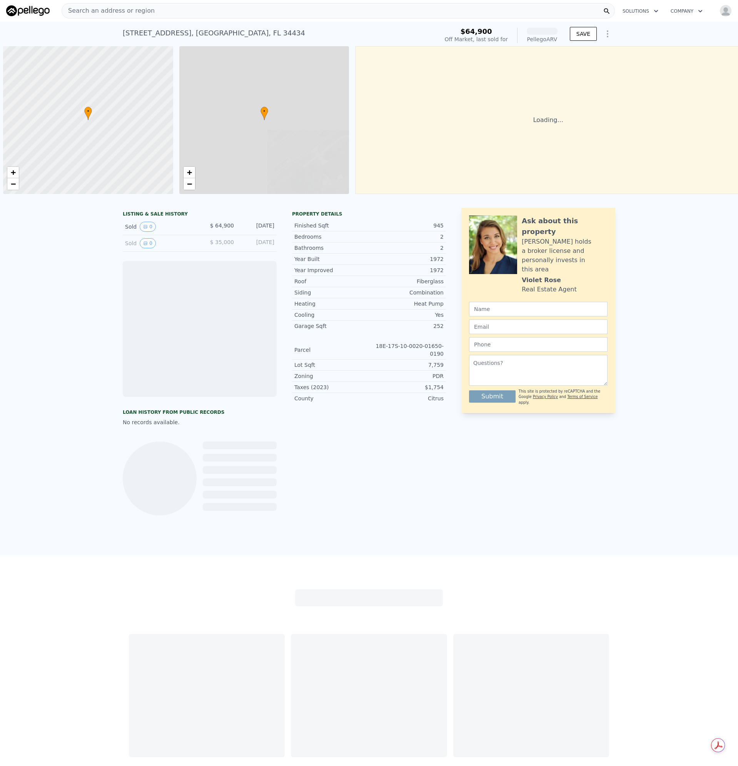
scroll to position [0, 3]
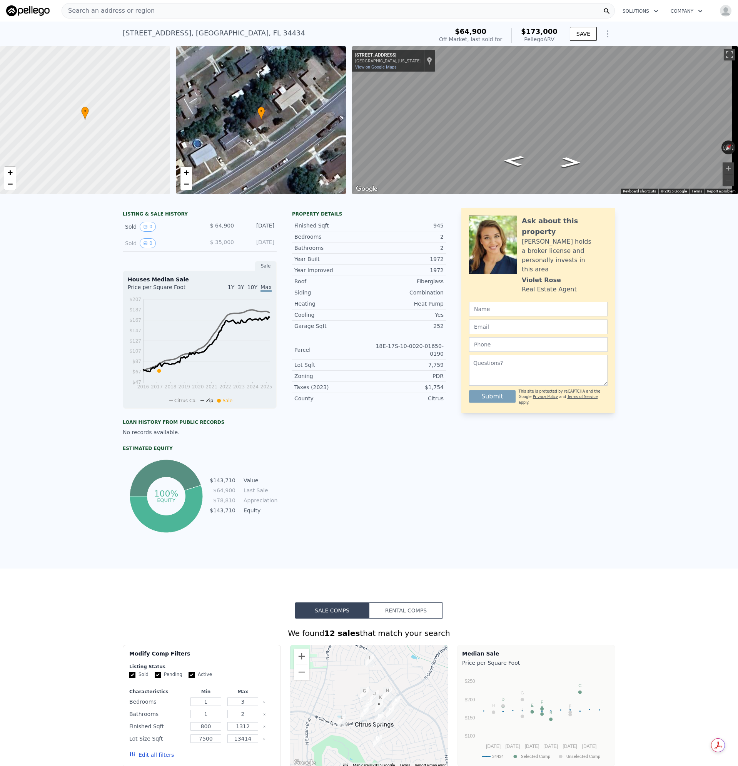
click at [119, 12] on span "Search an address or region" at bounding box center [108, 10] width 93 height 9
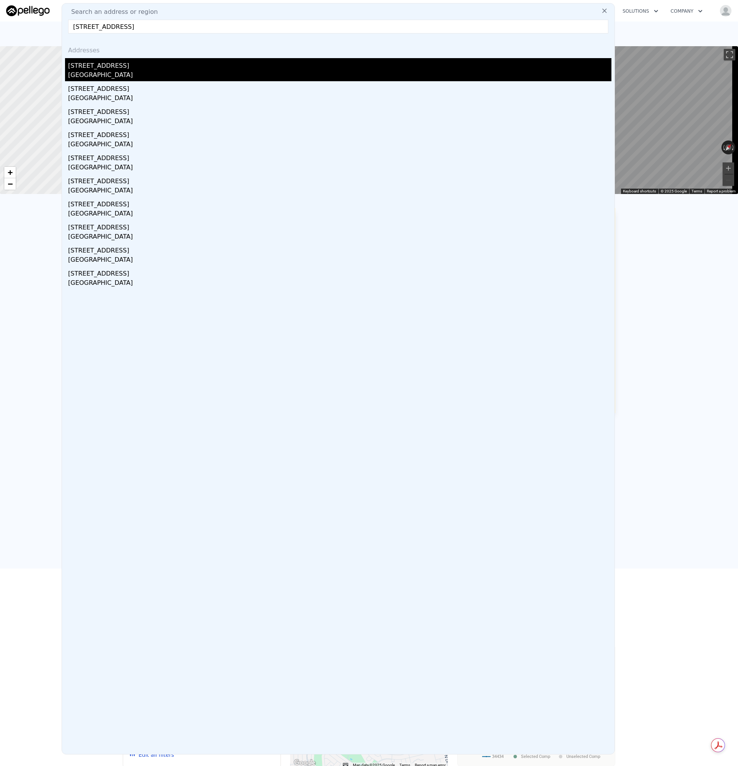
type input "9361 N Minola Way Citrus Springs, FL 34434"
click at [105, 76] on div "Citrus Springs, FL 34434" at bounding box center [339, 75] width 543 height 11
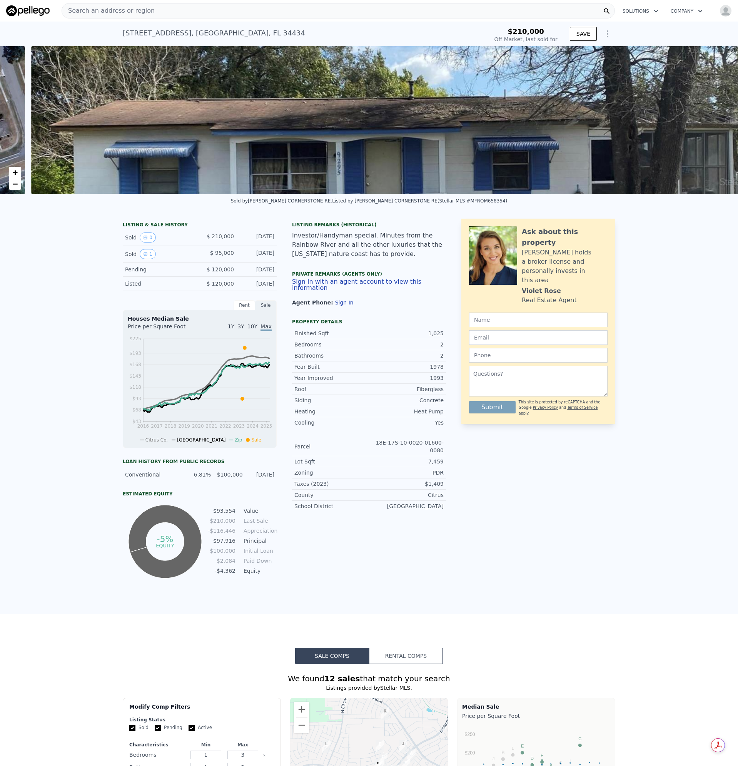
scroll to position [0, 352]
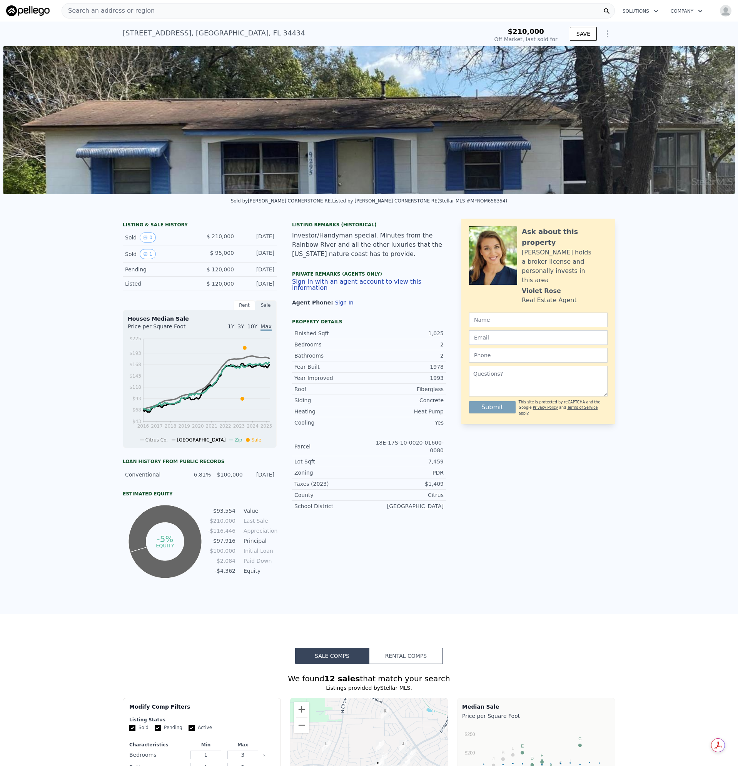
click at [359, 157] on img at bounding box center [369, 120] width 732 height 148
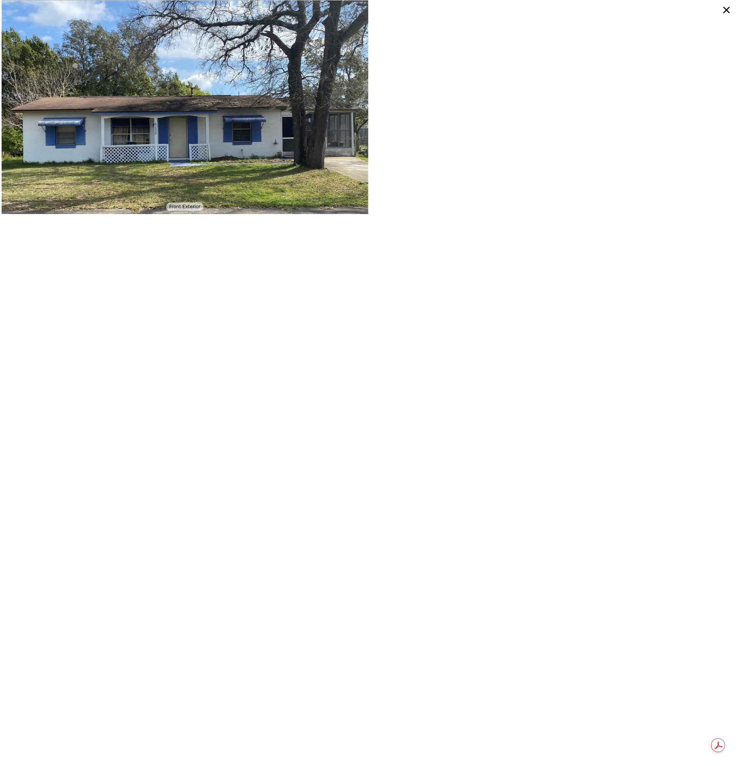
click at [725, 9] on icon at bounding box center [726, 10] width 7 height 7
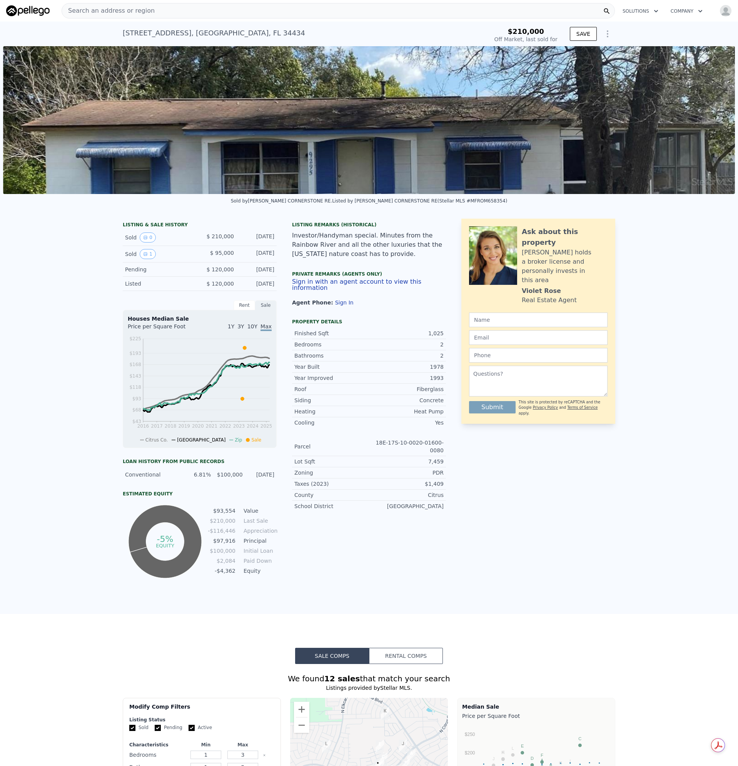
click at [167, 6] on div "Search an address or region" at bounding box center [338, 10] width 553 height 15
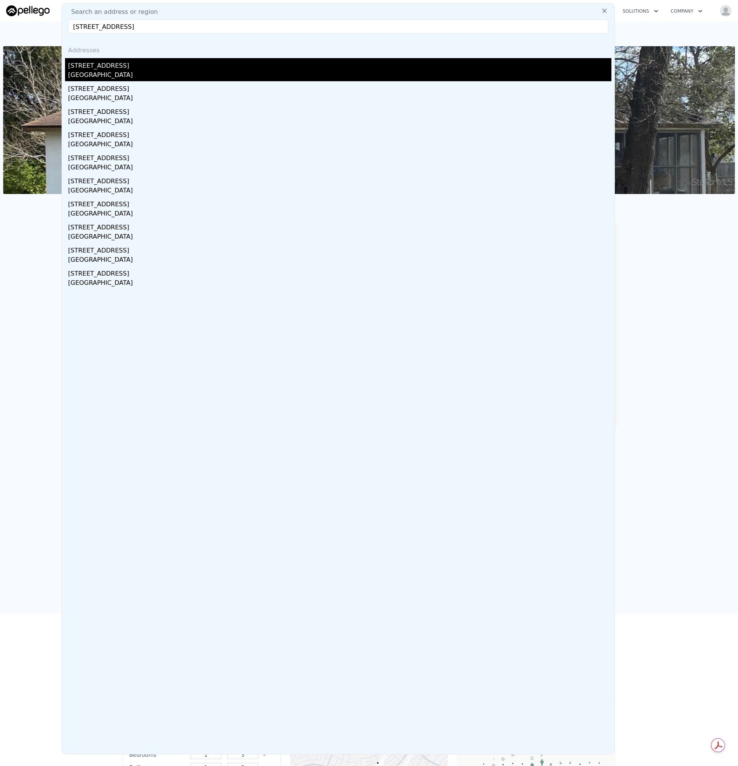
type input "9338 N Citrus Springs Blvd Citrus Springs, FL 34434"
click at [110, 75] on div "Citrus Springs, FL 34434" at bounding box center [339, 75] width 543 height 11
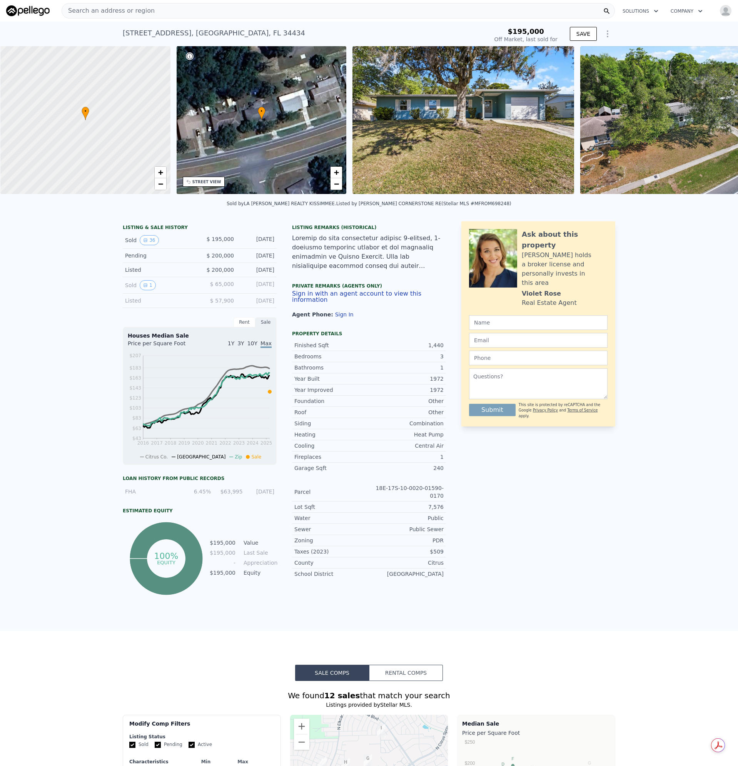
scroll to position [0, 3]
click at [394, 384] on div "Year Built 1972" at bounding box center [369, 378] width 154 height 11
click at [552, 483] on div "Ask about this property Violet holds a broker license and personally invests in…" at bounding box center [538, 408] width 154 height 375
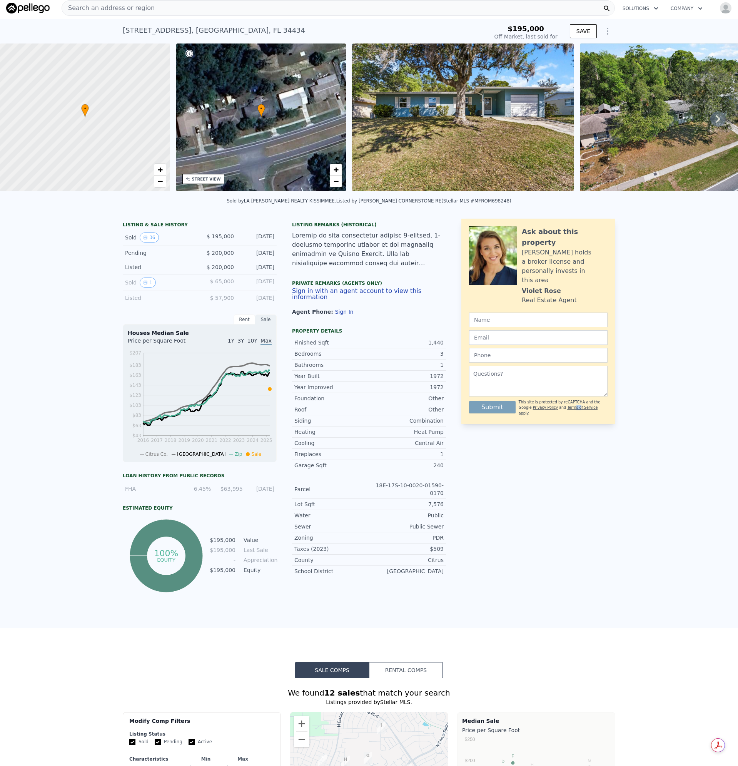
scroll to position [0, 0]
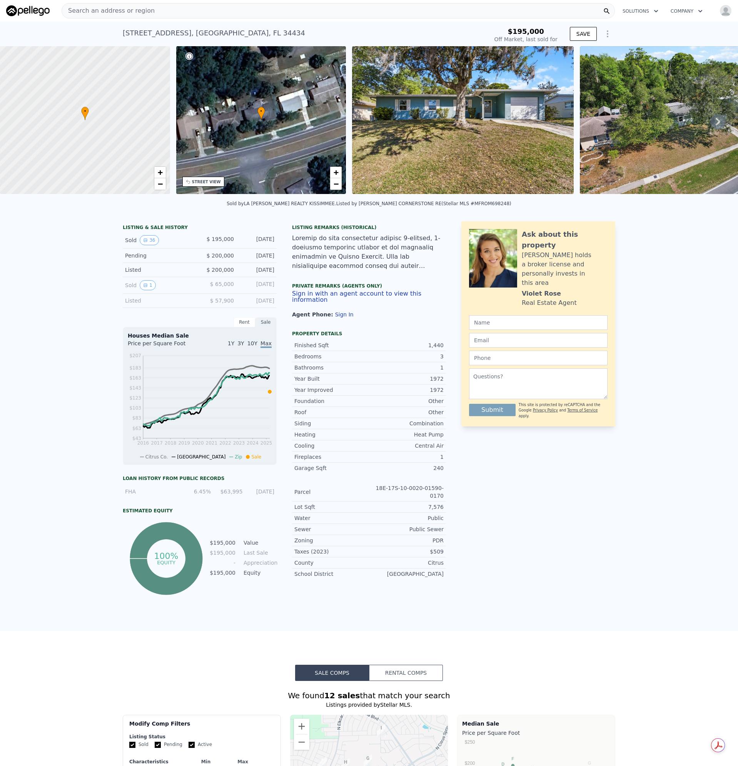
click at [385, 265] on div at bounding box center [369, 252] width 154 height 37
type input "$ 222,000"
type input "$ 1,539"
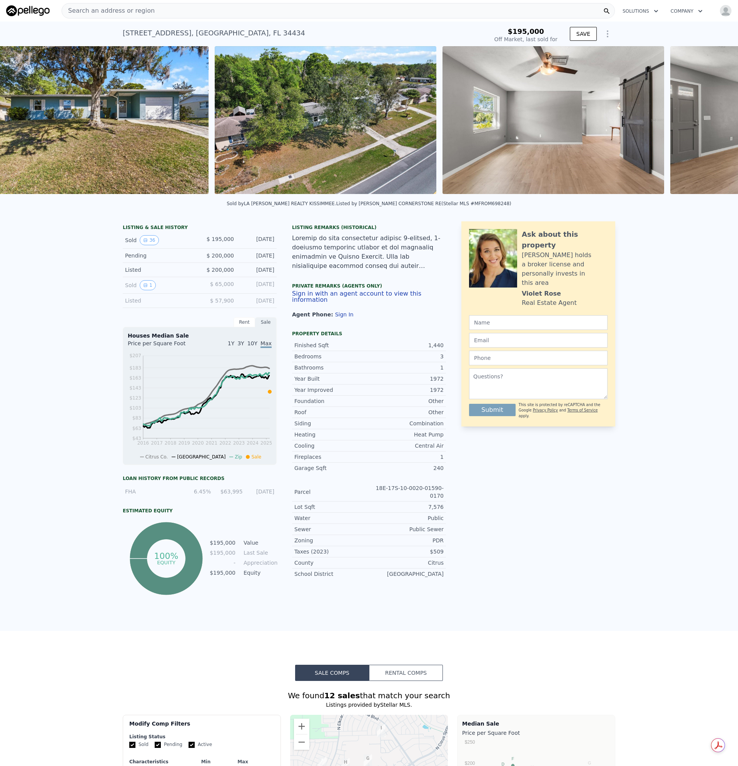
scroll to position [0, 352]
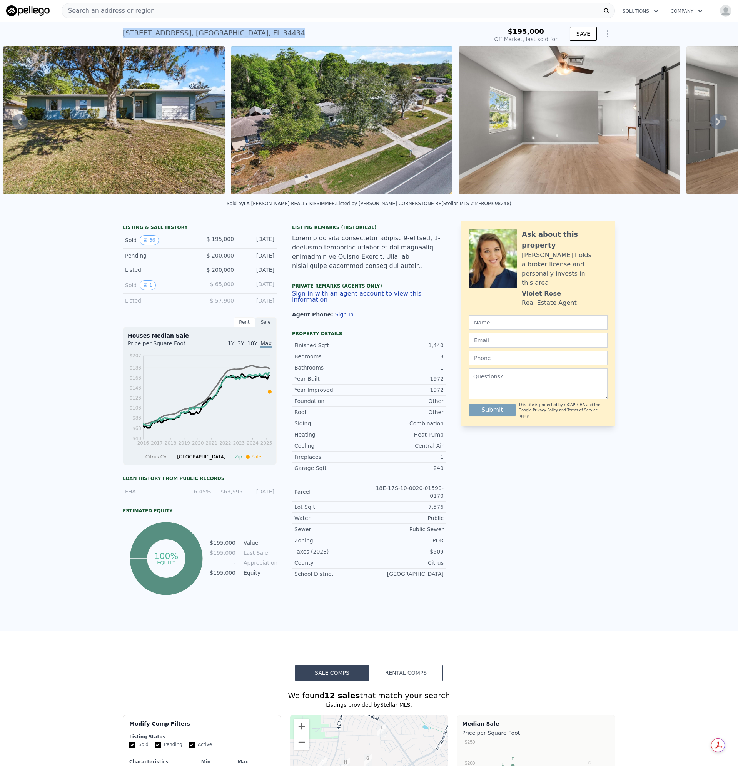
drag, startPoint x: 112, startPoint y: 34, endPoint x: 287, endPoint y: 26, distance: 175.2
click at [287, 26] on div "9338 N Citrus Springs Blvd , Citrus Springs , FL 34434 Sold Jul 2025 for $195k …" at bounding box center [369, 34] width 738 height 25
copy div "9338 N Citrus Springs Blvd , Citrus Springs , FL 34434"
drag, startPoint x: 277, startPoint y: 289, endPoint x: 207, endPoint y: 292, distance: 70.1
click at [207, 292] on div "LISTING & SALE HISTORY Sold 36 $ 195,000 Jul 20, 2025 Pending $ 200,000 May 9, …" at bounding box center [284, 408] width 323 height 375
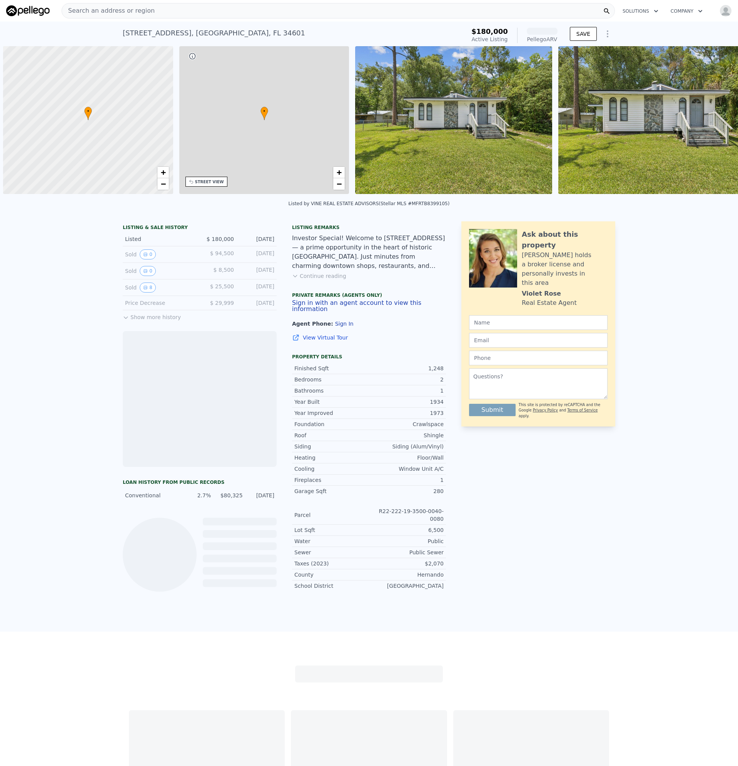
scroll to position [0, 3]
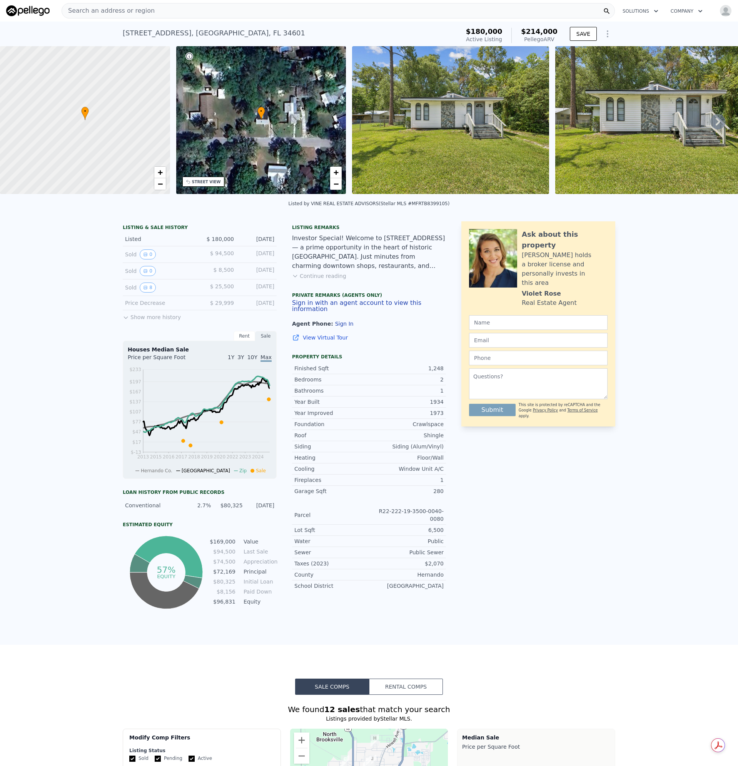
click at [319, 280] on button "Continue reading" at bounding box center [319, 276] width 54 height 8
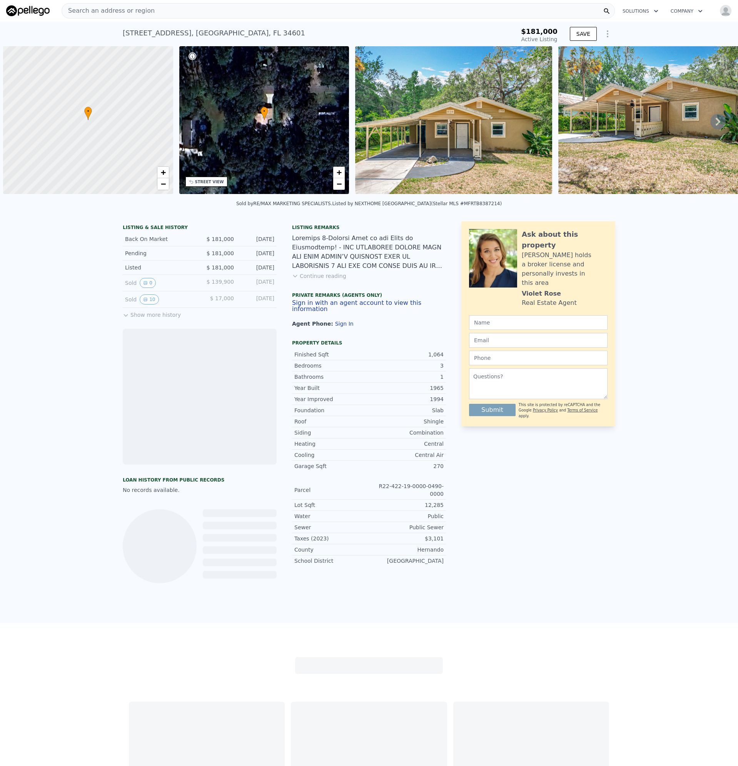
scroll to position [0, 3]
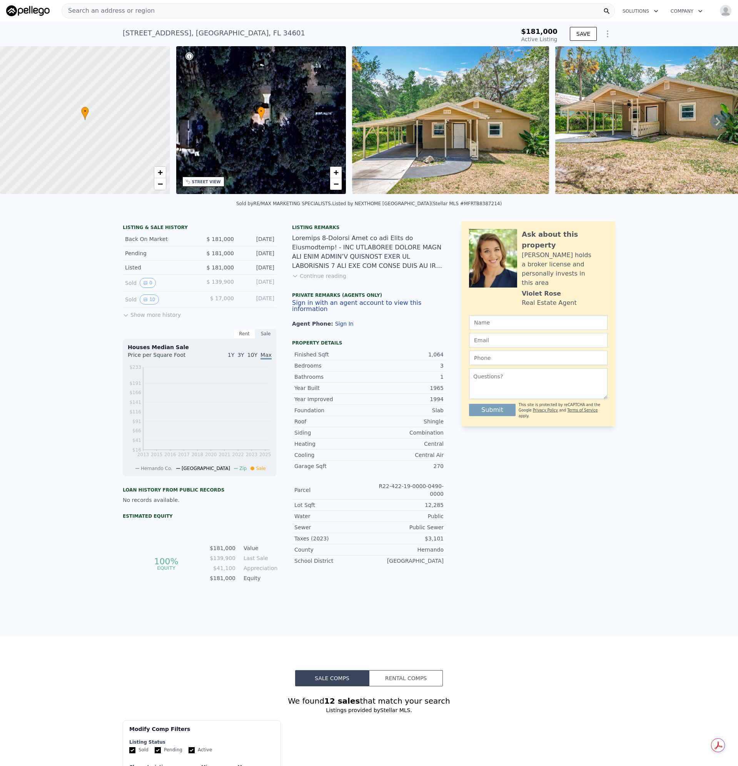
type input "-$ 192,873"
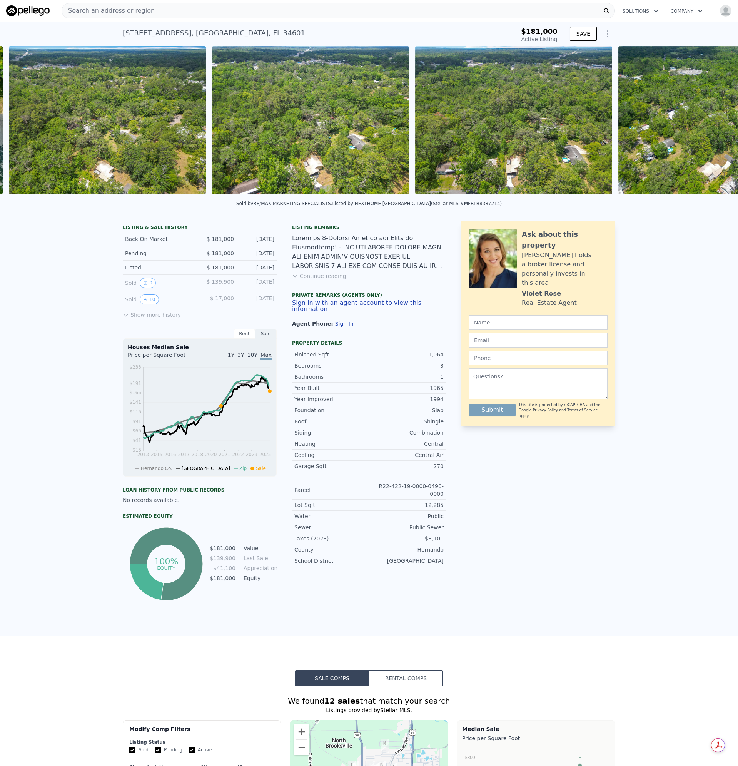
scroll to position [0, 7462]
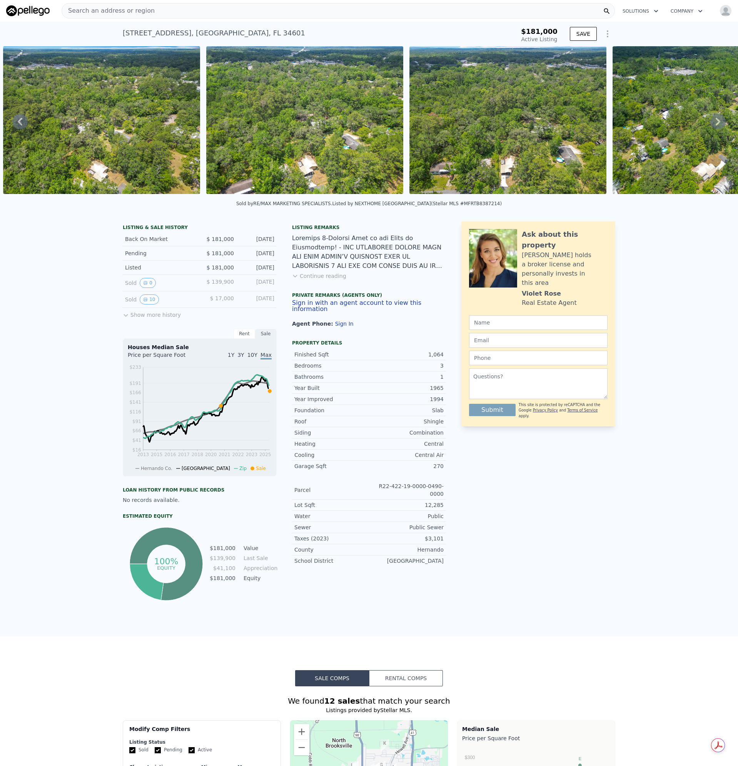
click at [329, 280] on button "Continue reading" at bounding box center [319, 276] width 54 height 8
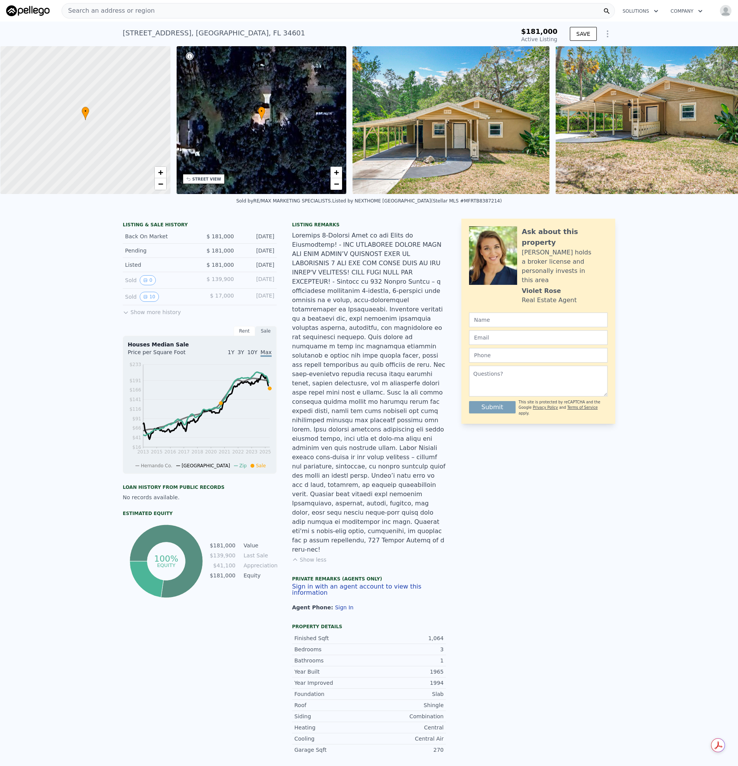
scroll to position [0, 3]
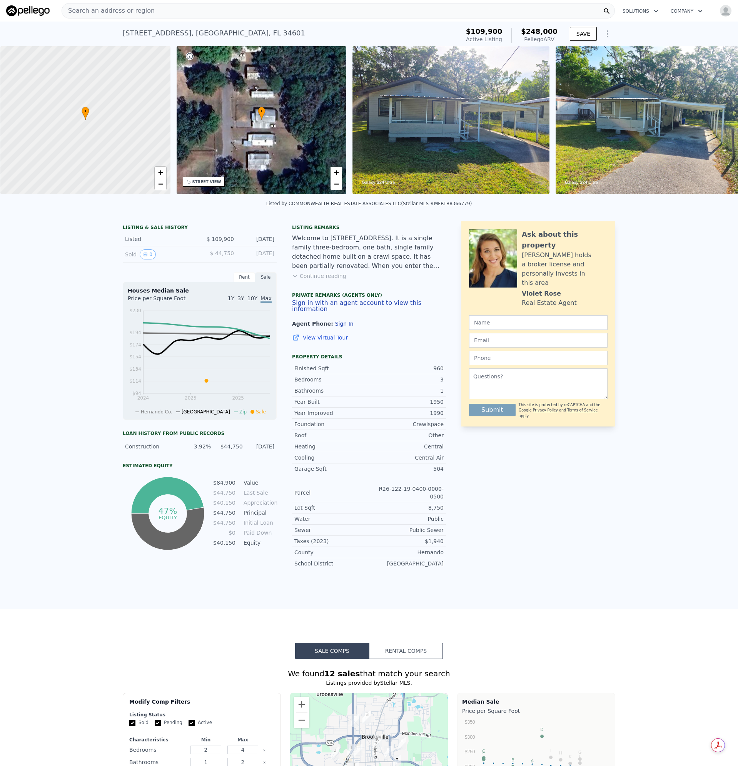
scroll to position [0, 3]
drag, startPoint x: 324, startPoint y: 281, endPoint x: 328, endPoint y: 275, distance: 6.9
click at [324, 280] on button "Continue reading" at bounding box center [319, 276] width 54 height 8
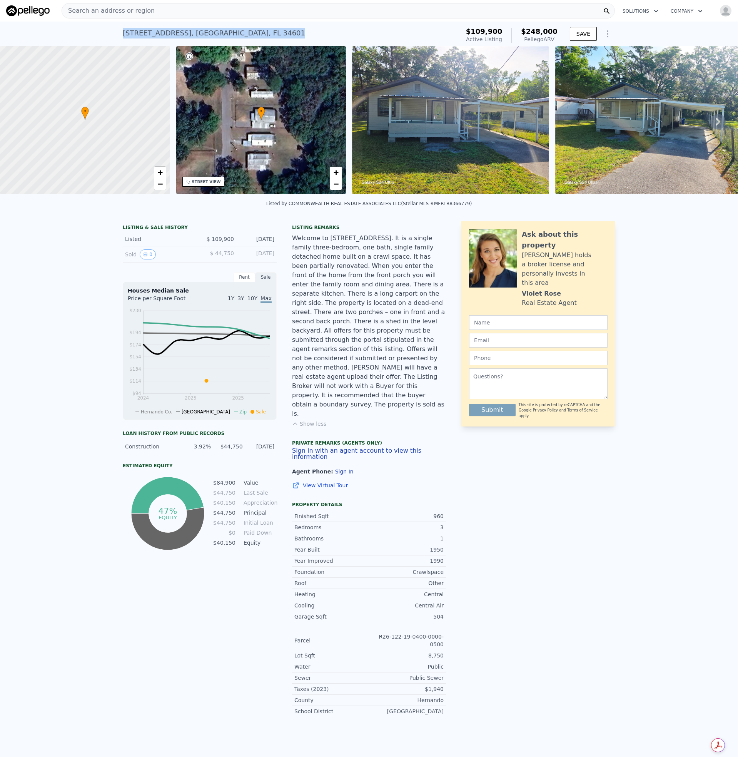
drag, startPoint x: 120, startPoint y: 32, endPoint x: 242, endPoint y: 41, distance: 122.6
click at [242, 41] on div "[STREET_ADDRESS] Active at $109,900 (~ARV $248k )" at bounding box center [290, 36] width 334 height 22
copy div "[STREET_ADDRESS]"
click at [262, 25] on div "851 Easy St , South Brooksville , FL 34601 Active at $109,900 (~ARV $248k )" at bounding box center [290, 36] width 334 height 22
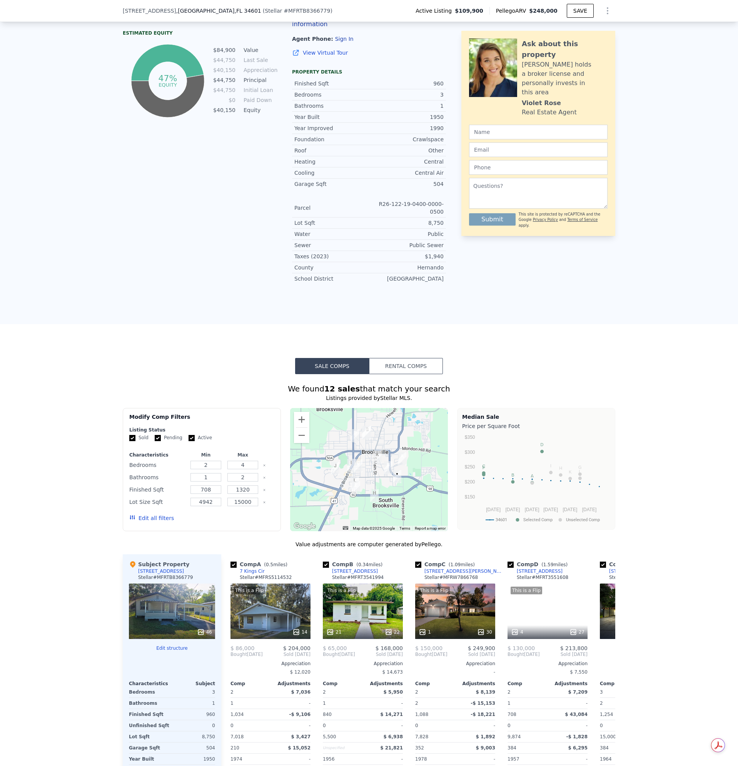
scroll to position [564, 0]
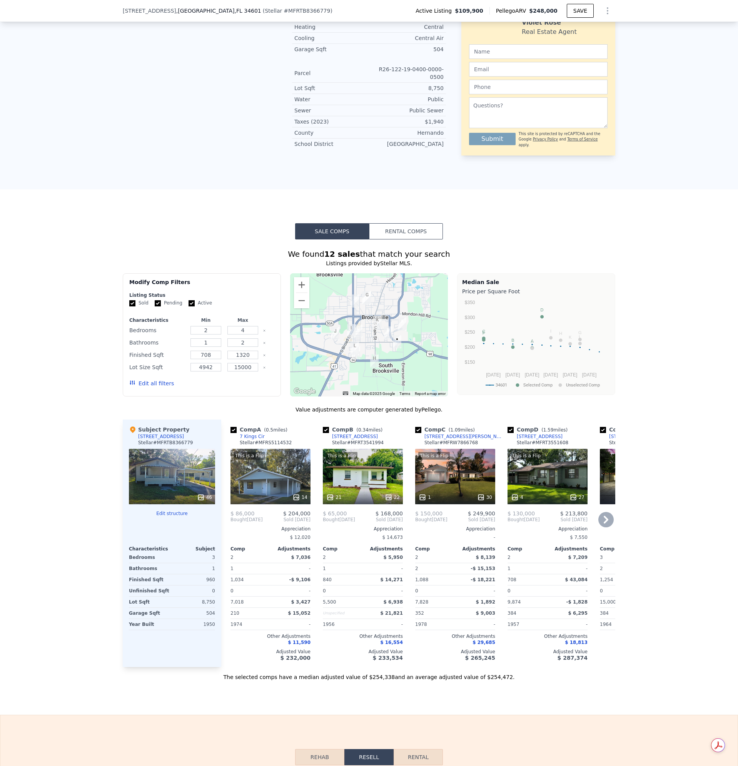
click at [251, 449] on div "This is a Flip 14" at bounding box center [270, 476] width 80 height 55
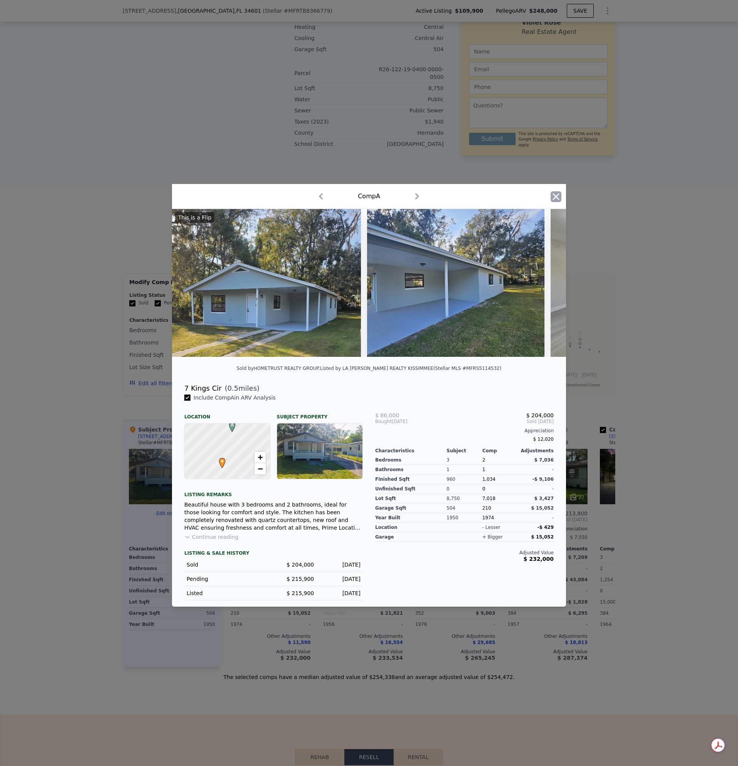
click at [553, 197] on icon "button" at bounding box center [556, 196] width 11 height 11
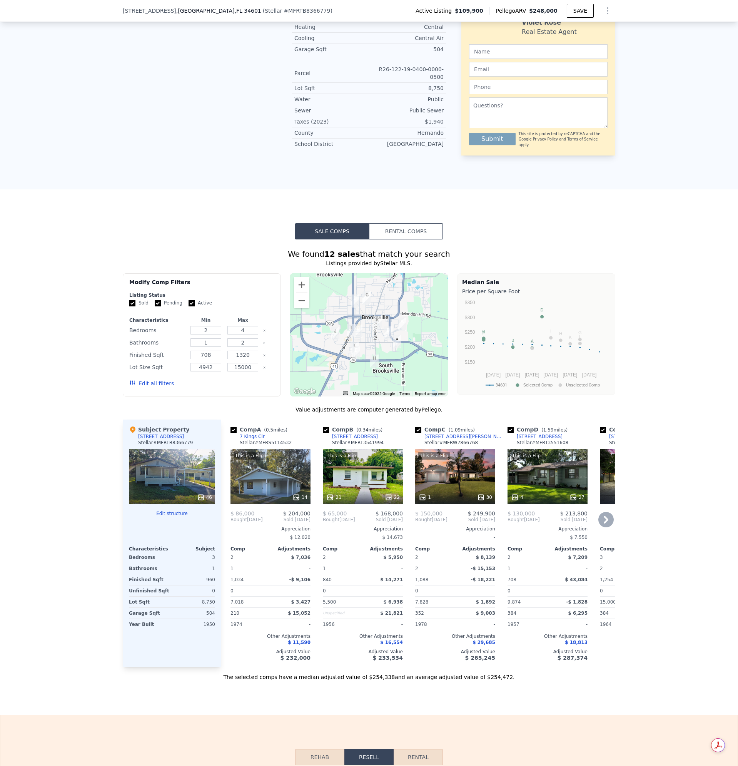
click at [606, 512] on icon at bounding box center [605, 519] width 15 height 15
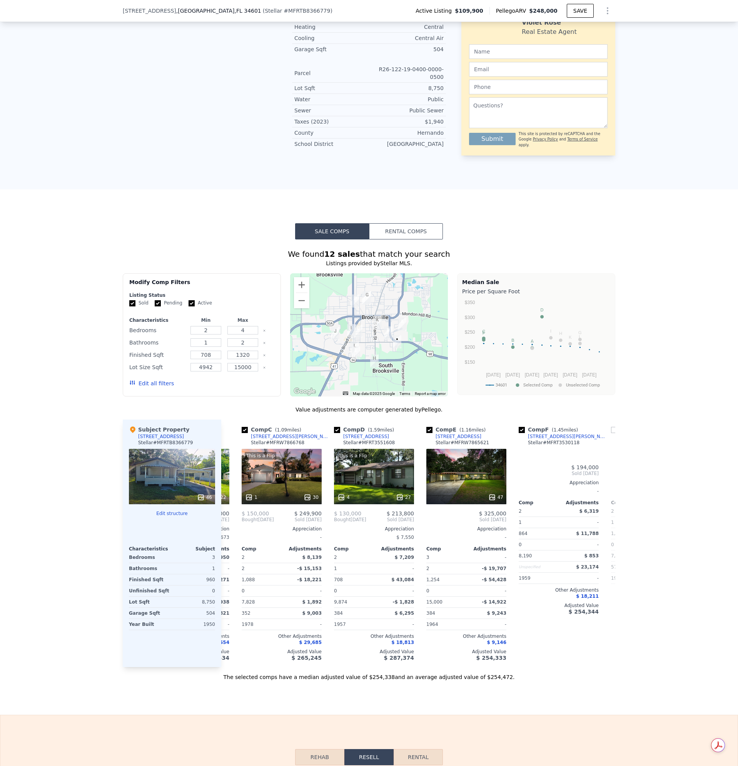
scroll to position [0, 185]
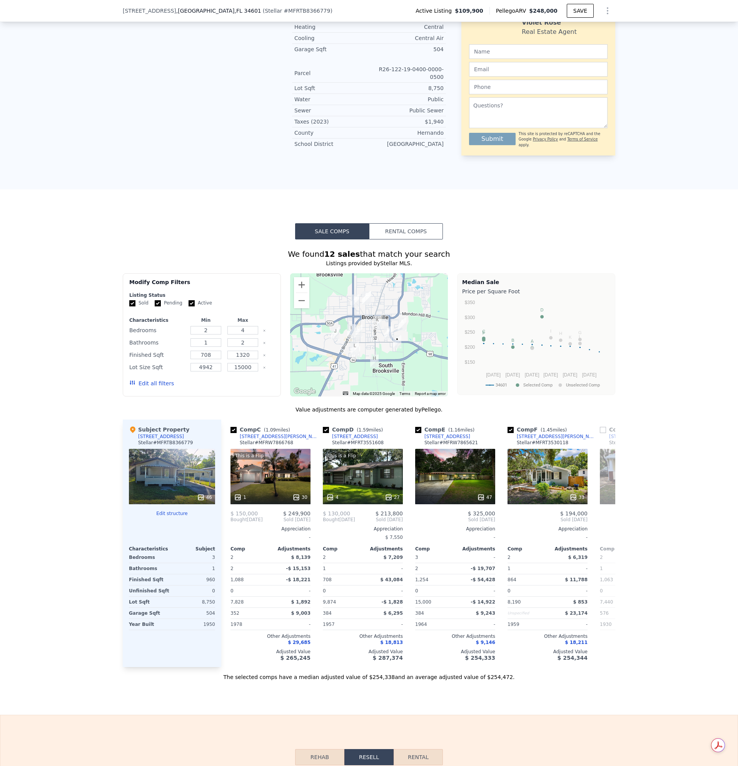
click at [606, 516] on span "Sold Jun 2025" at bounding box center [640, 519] width 80 height 6
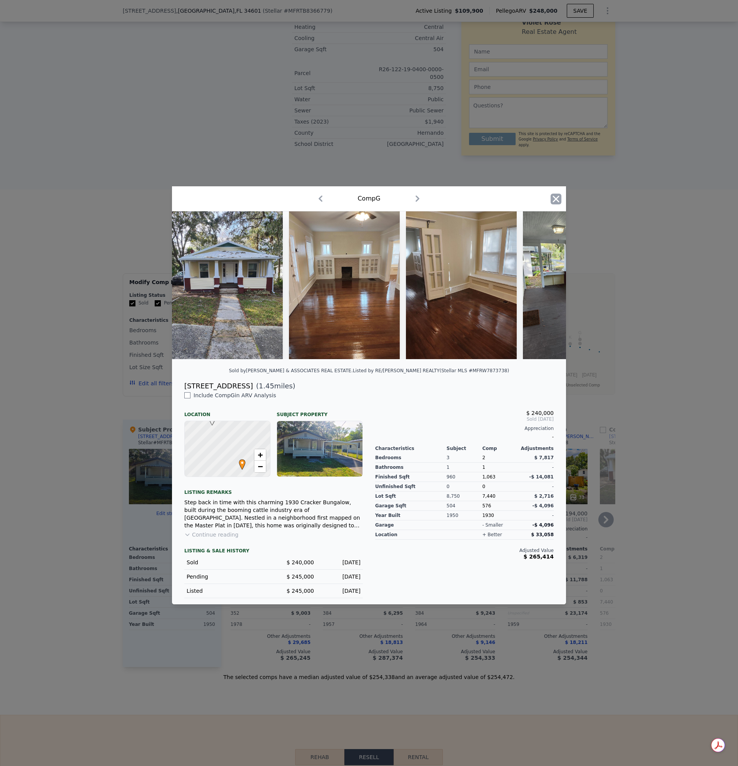
click at [556, 197] on icon "button" at bounding box center [556, 198] width 7 height 7
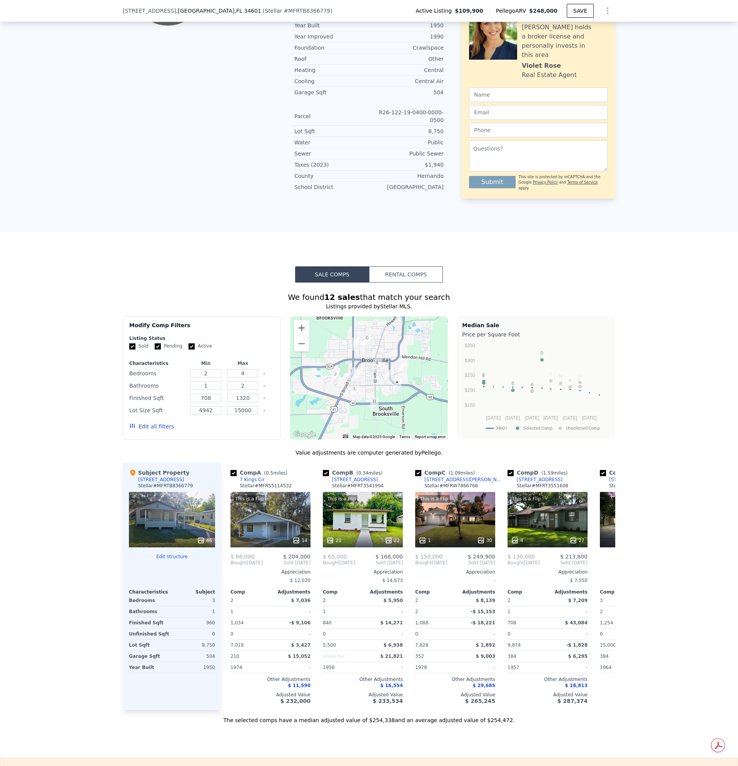
scroll to position [513, 0]
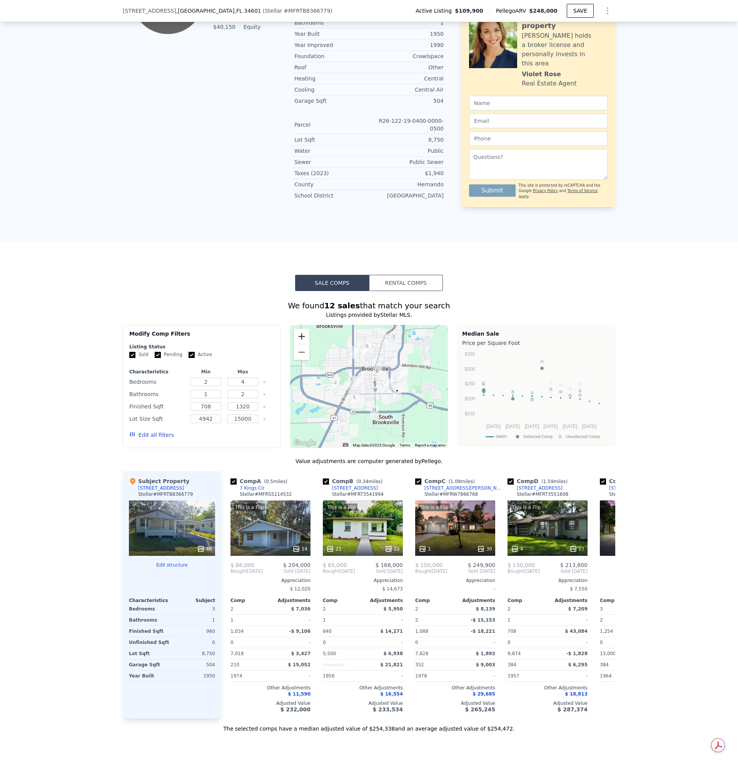
click at [297, 329] on button "Zoom in" at bounding box center [301, 336] width 15 height 15
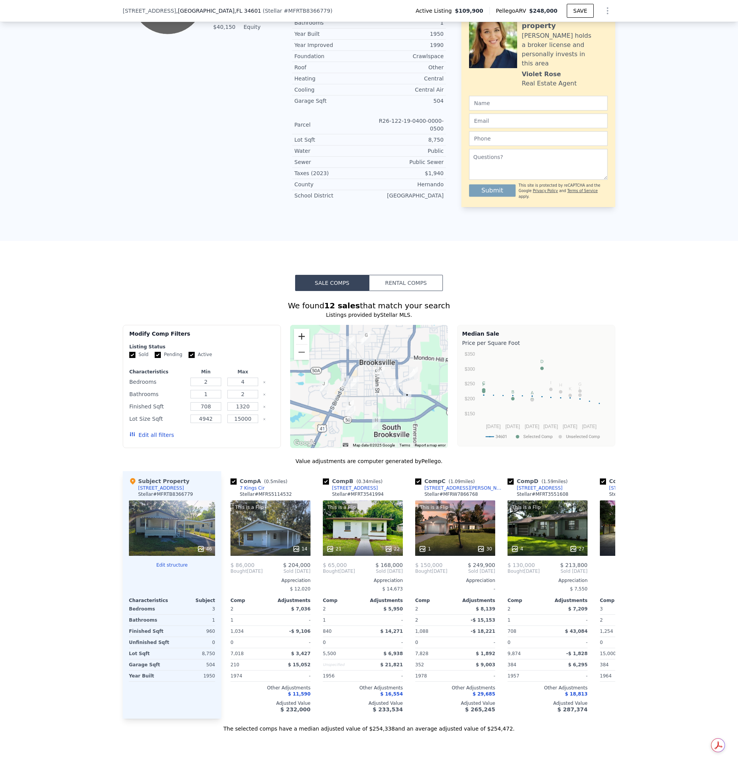
click at [297, 329] on button "Zoom in" at bounding box center [301, 336] width 15 height 15
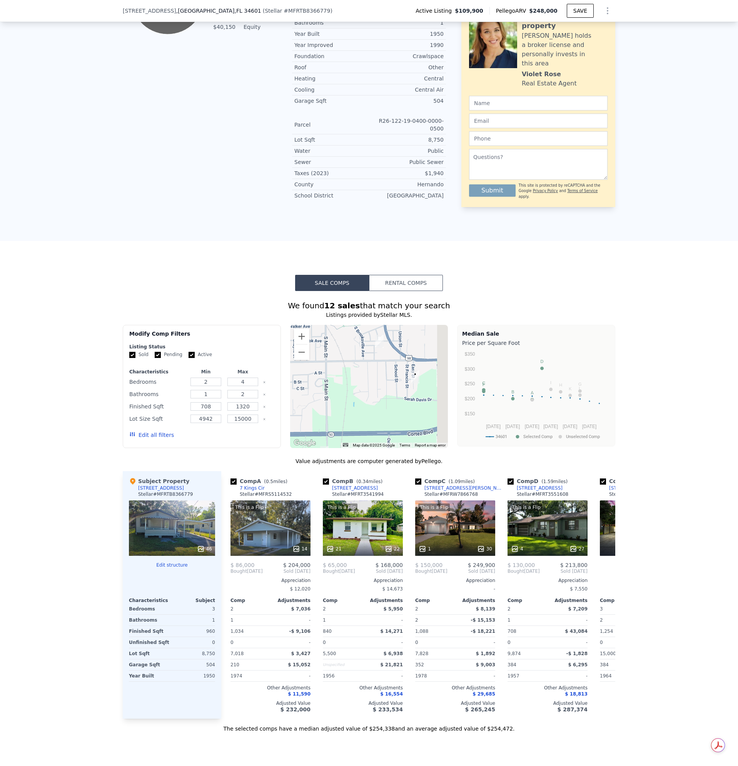
drag, startPoint x: 414, startPoint y: 370, endPoint x: 343, endPoint y: 313, distance: 91.3
click at [343, 325] on div at bounding box center [369, 386] width 158 height 123
click at [374, 335] on img "328 Duke St" at bounding box center [377, 341] width 8 height 13
click at [371, 500] on div "This is a Flip 21 22" at bounding box center [363, 527] width 80 height 55
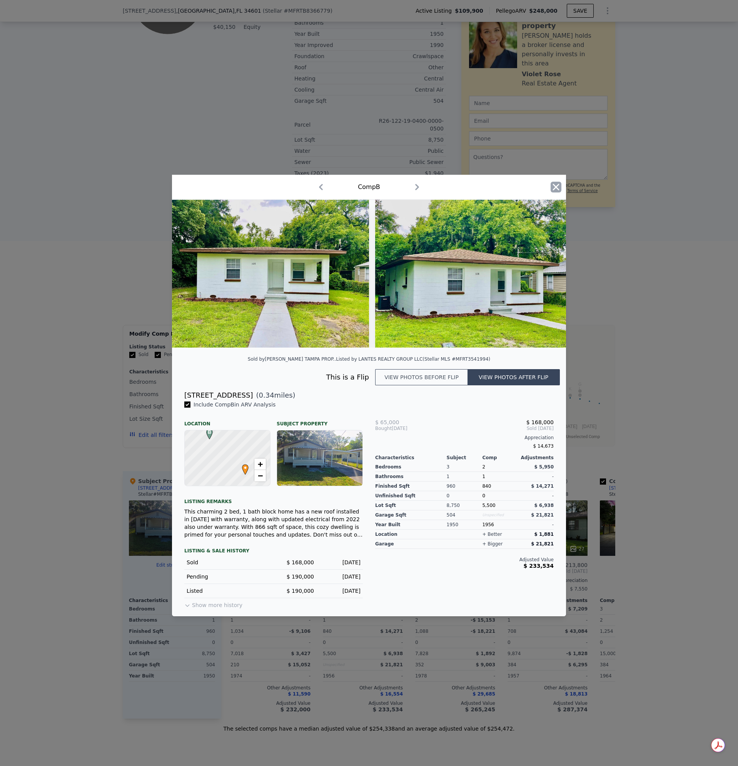
click at [555, 184] on icon "button" at bounding box center [556, 187] width 7 height 7
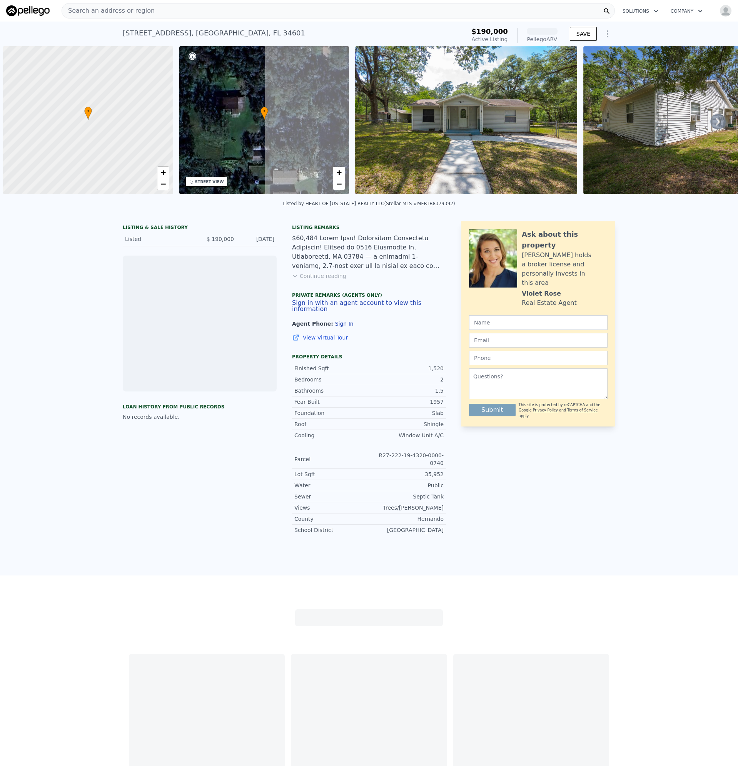
scroll to position [0, 3]
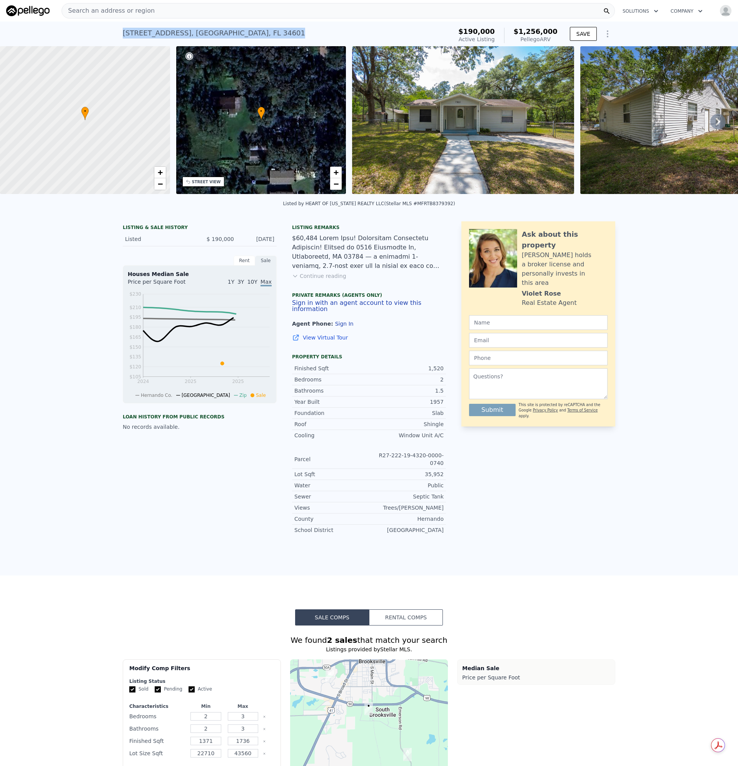
drag, startPoint x: 295, startPoint y: 33, endPoint x: 110, endPoint y: 30, distance: 185.1
click at [110, 30] on div "[STREET_ADDRESS] Active at $190k (~ARV $1.256m ) $190,000 Active Listing $1,256…" at bounding box center [369, 34] width 738 height 25
click at [487, 30] on span "$190,000" at bounding box center [476, 31] width 37 height 8
click at [313, 280] on button "Continue reading" at bounding box center [319, 276] width 54 height 8
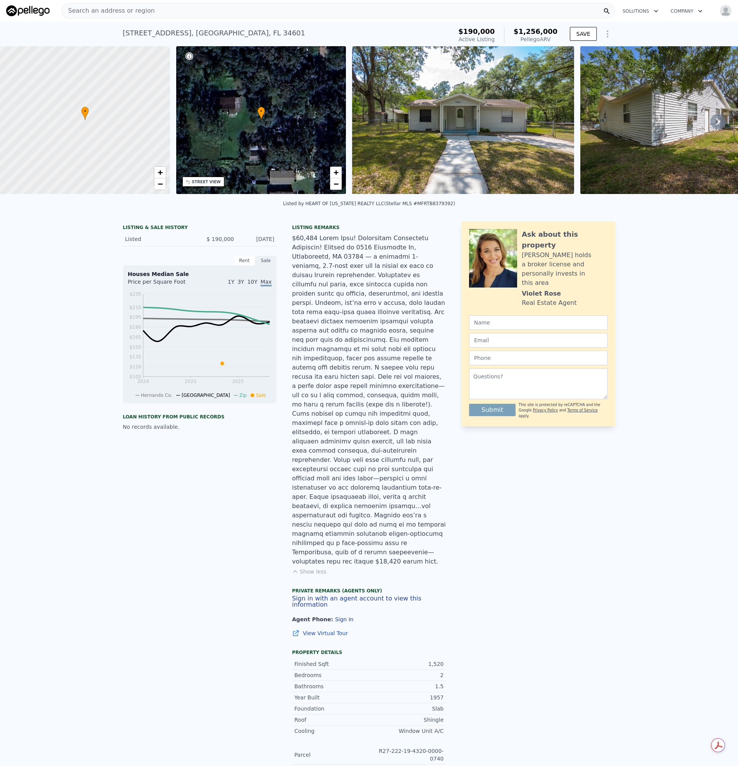
click at [132, 243] on div "Listed" at bounding box center [159, 239] width 68 height 8
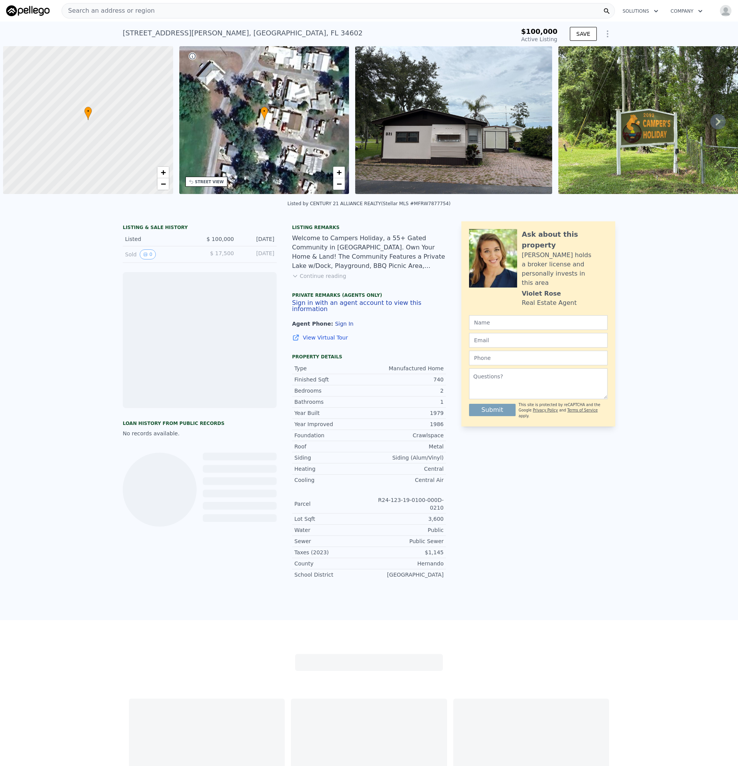
scroll to position [0, 3]
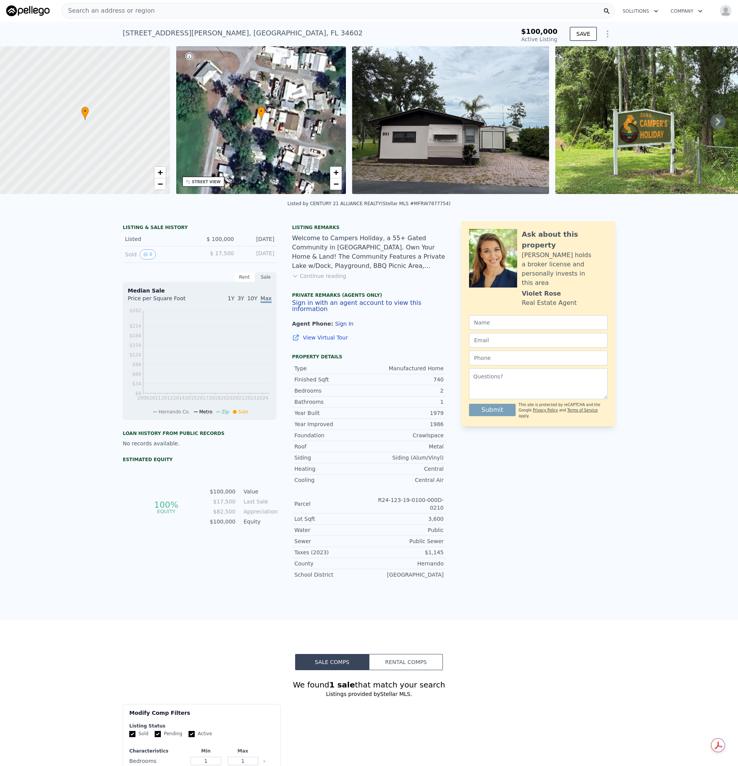
type input "-$ 107,024"
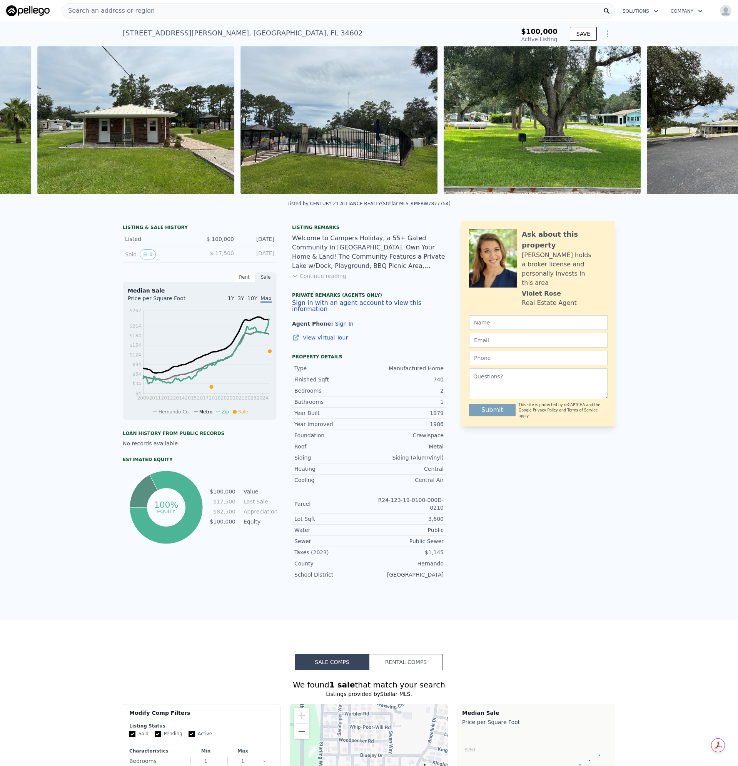
scroll to position [0, 8883]
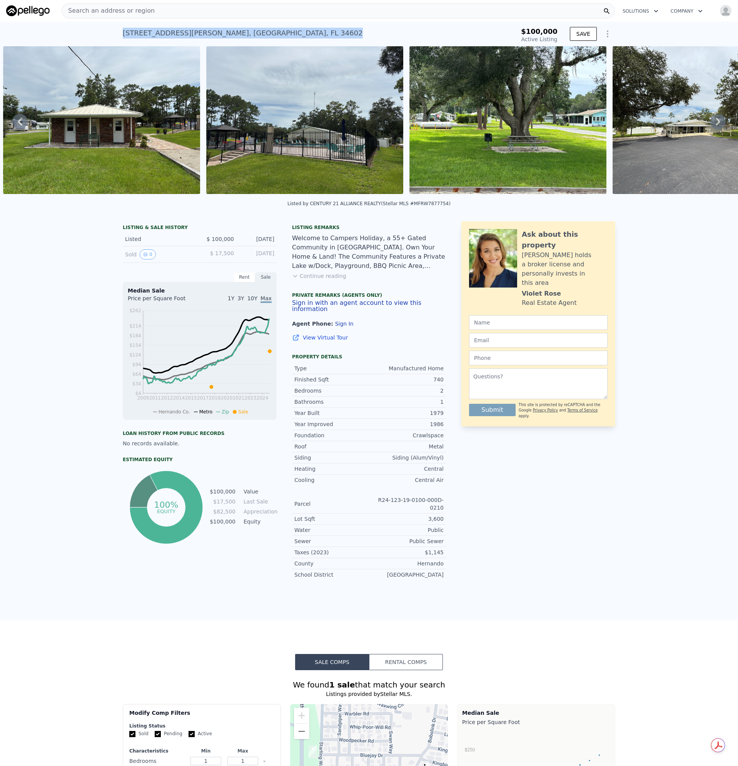
drag, startPoint x: 228, startPoint y: 40, endPoint x: 117, endPoint y: 36, distance: 110.8
click at [117, 36] on div "[STREET_ADDRESS][PERSON_NAME] Active at $100k $100,000 Active Listing SAVE" at bounding box center [369, 34] width 738 height 25
